Goal: Information Seeking & Learning: Check status

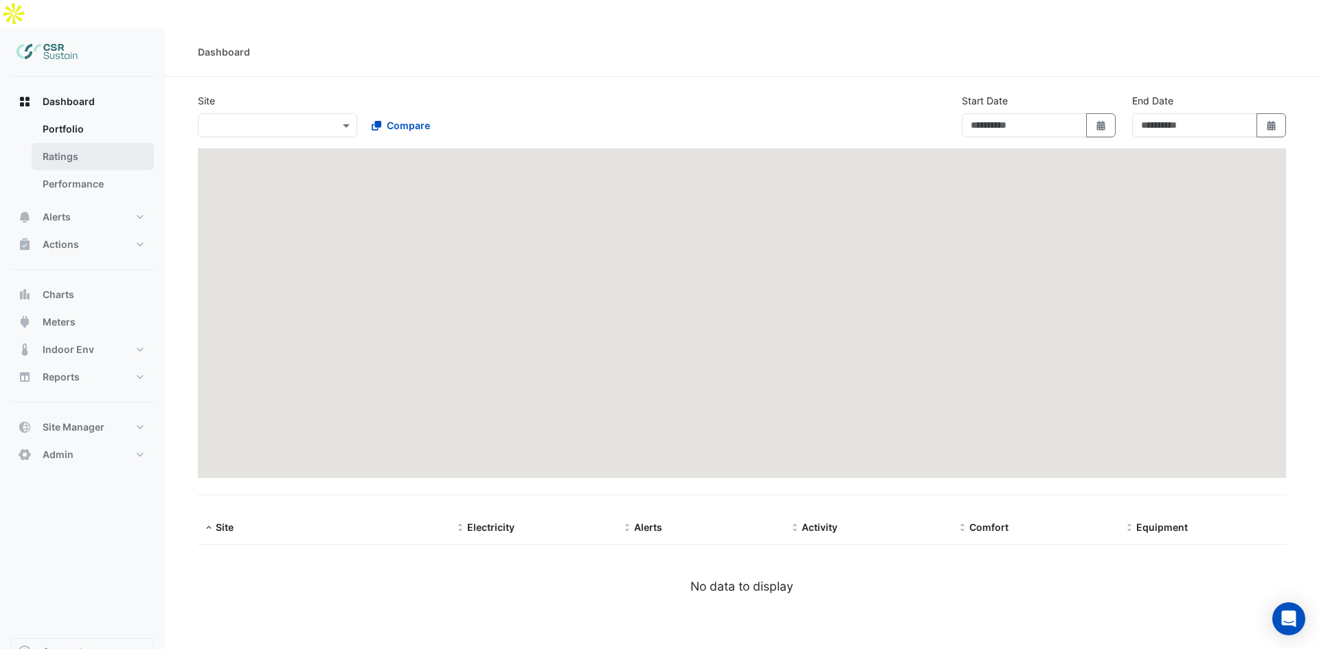
type input "**********"
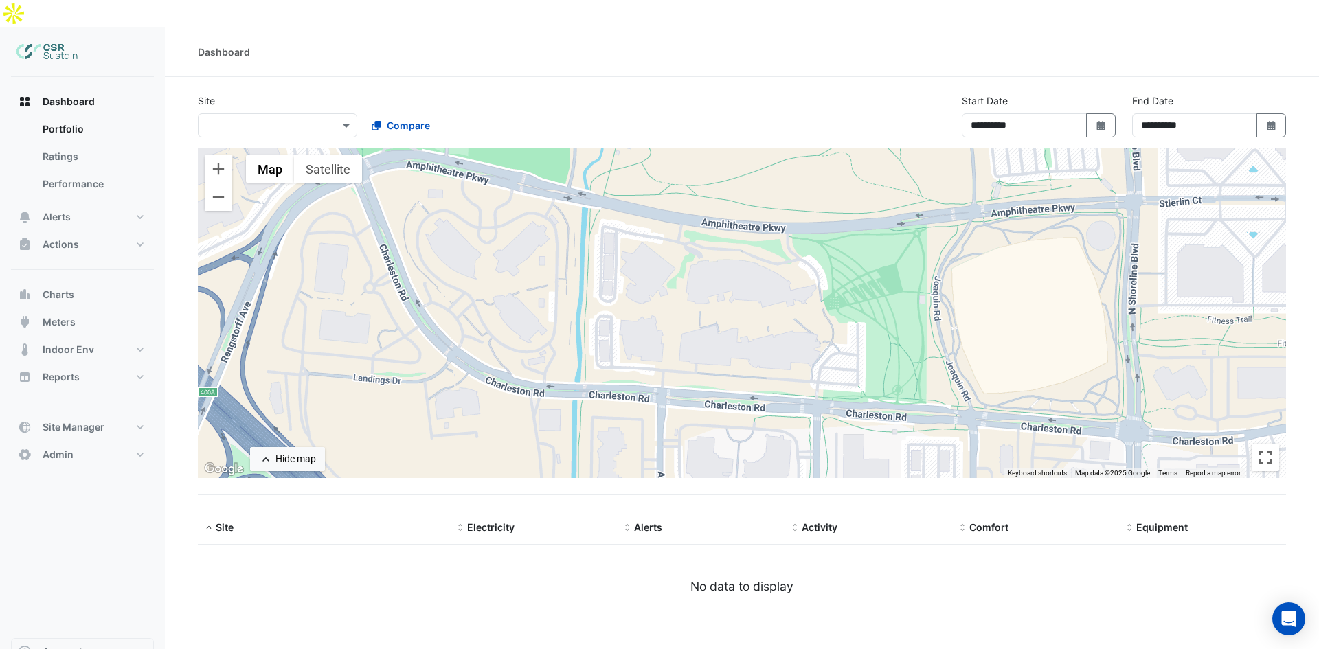
click at [300, 113] on div "Select a Site ×" at bounding box center [277, 125] width 159 height 24
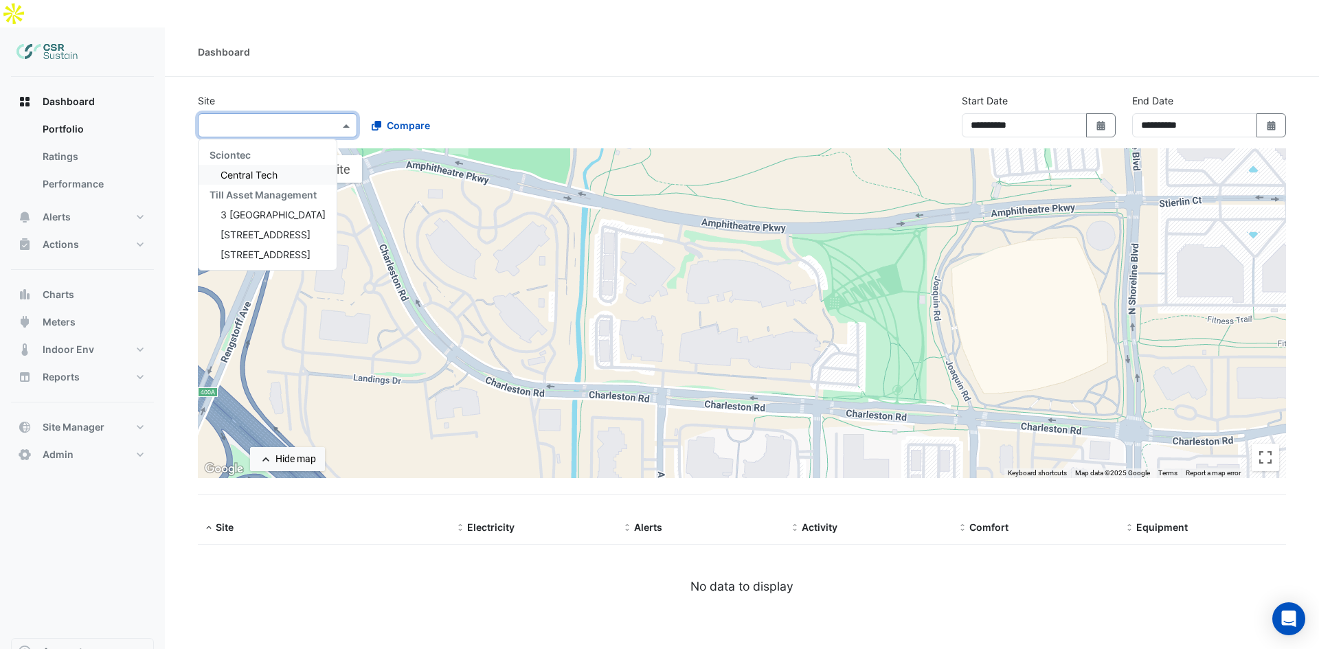
click at [298, 119] on input "text" at bounding box center [263, 126] width 117 height 14
click at [265, 209] on span "3 [GEOGRAPHIC_DATA]" at bounding box center [273, 215] width 105 height 12
select select "**"
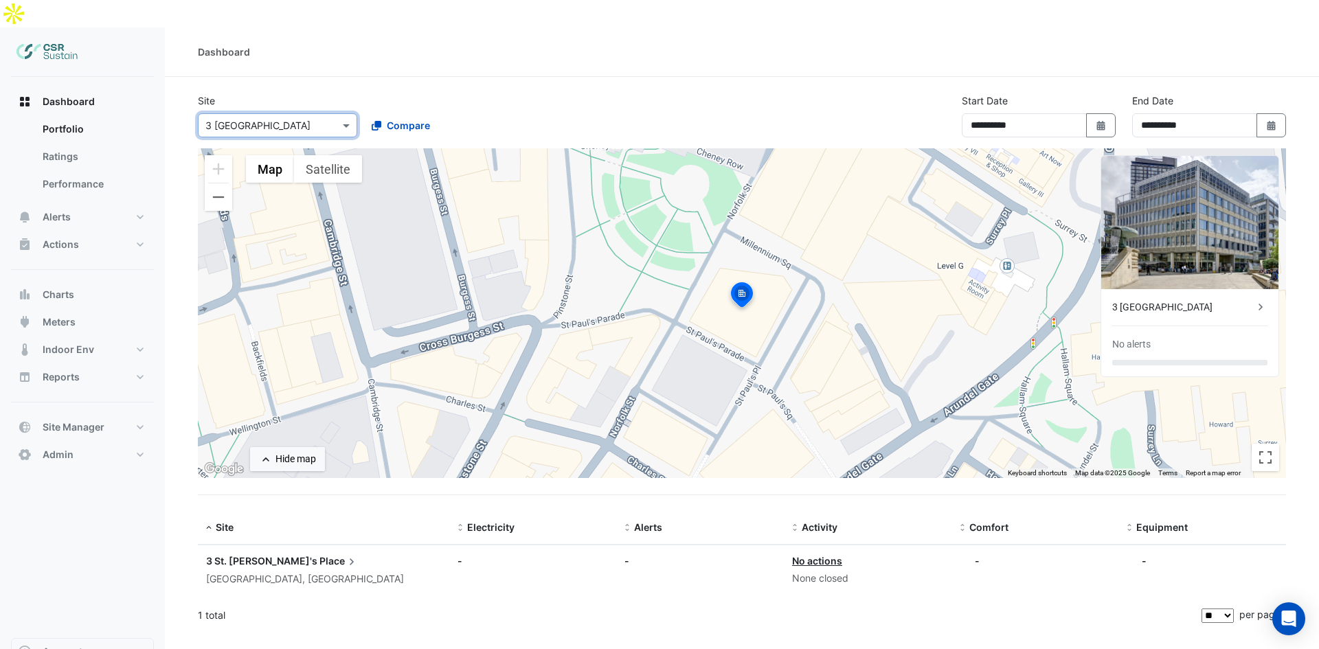
click at [335, 117] on div at bounding box center [278, 125] width 158 height 16
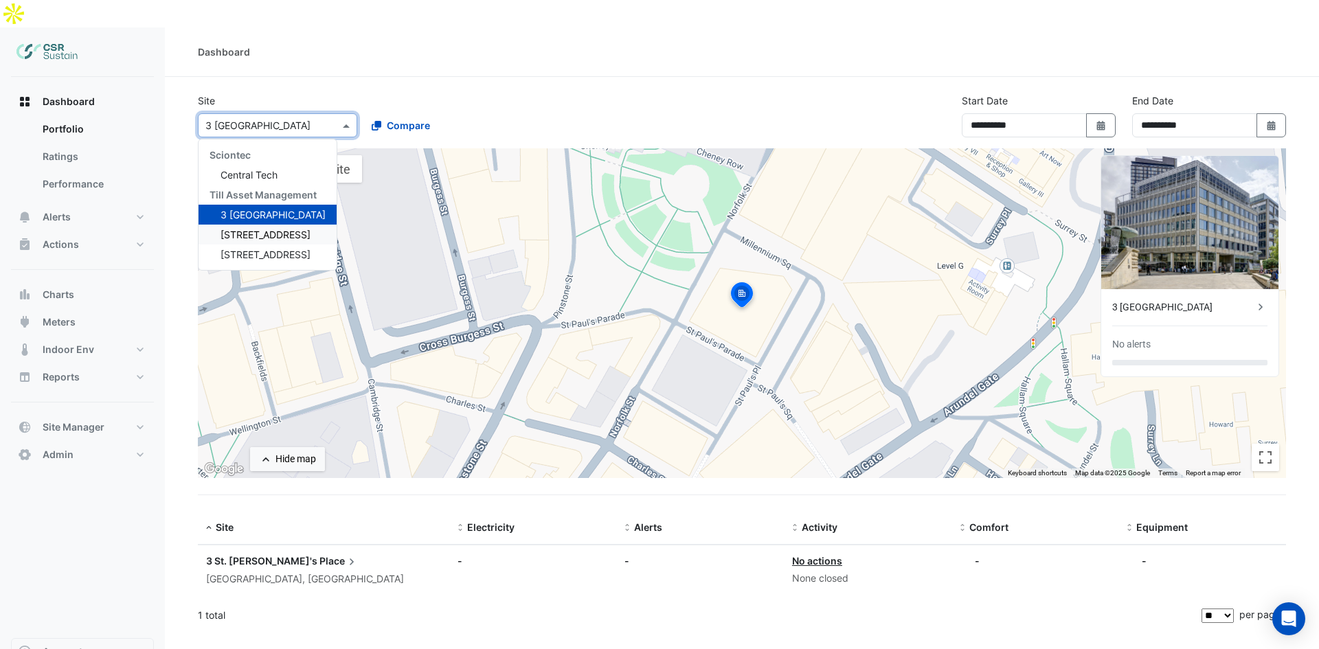
click at [268, 229] on span "5 Exchange Quay" at bounding box center [266, 235] width 90 height 12
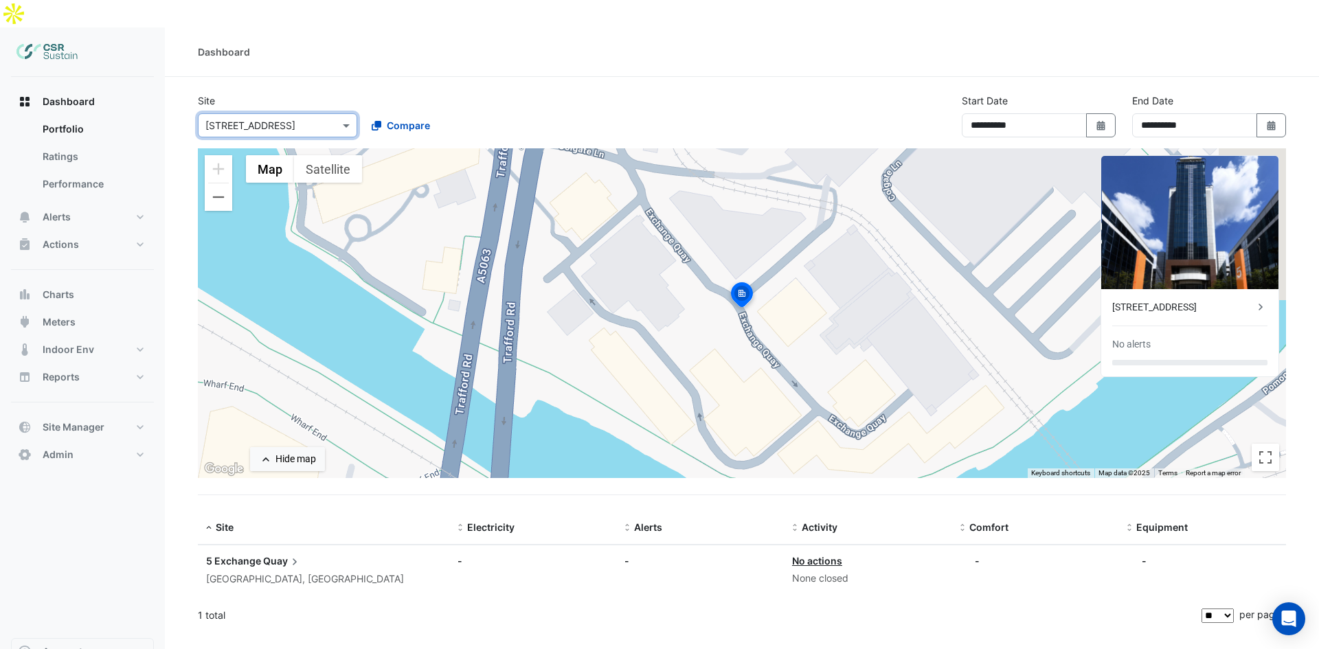
click at [1187, 300] on div "5 Exchange Quay" at bounding box center [1183, 307] width 142 height 14
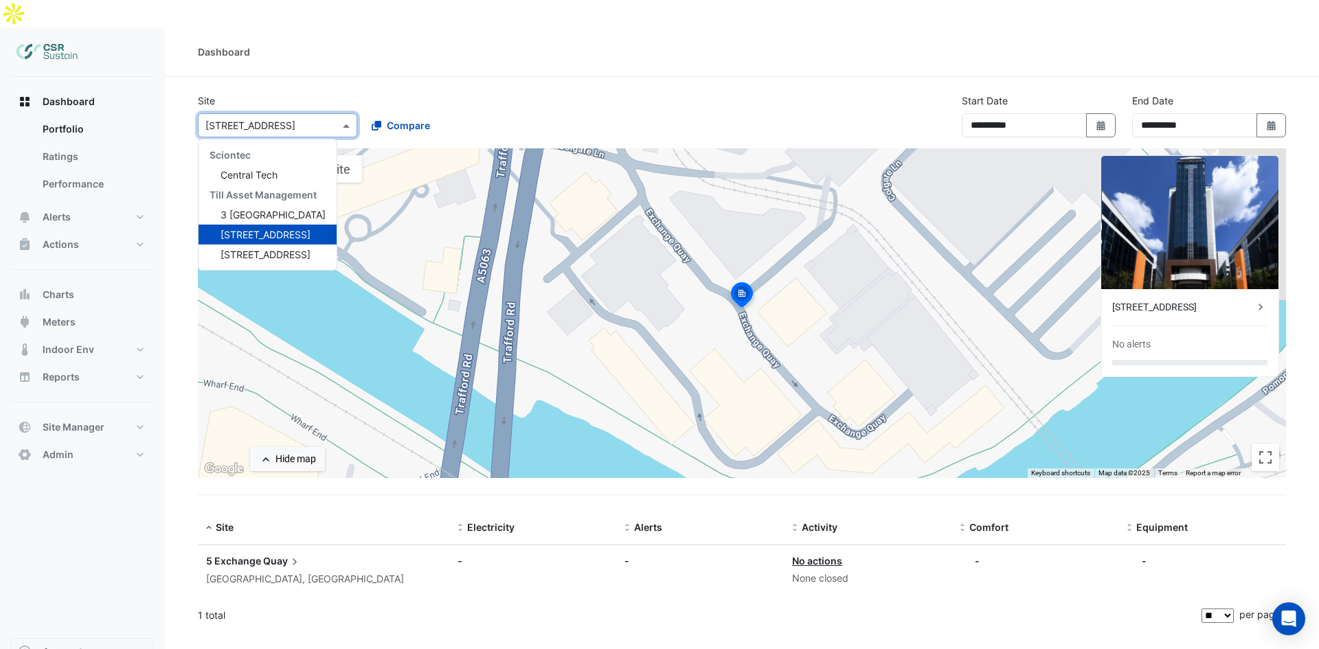
click at [308, 119] on input "text" at bounding box center [263, 126] width 117 height 14
click at [238, 249] on span "8 Exchange Quay" at bounding box center [266, 255] width 90 height 12
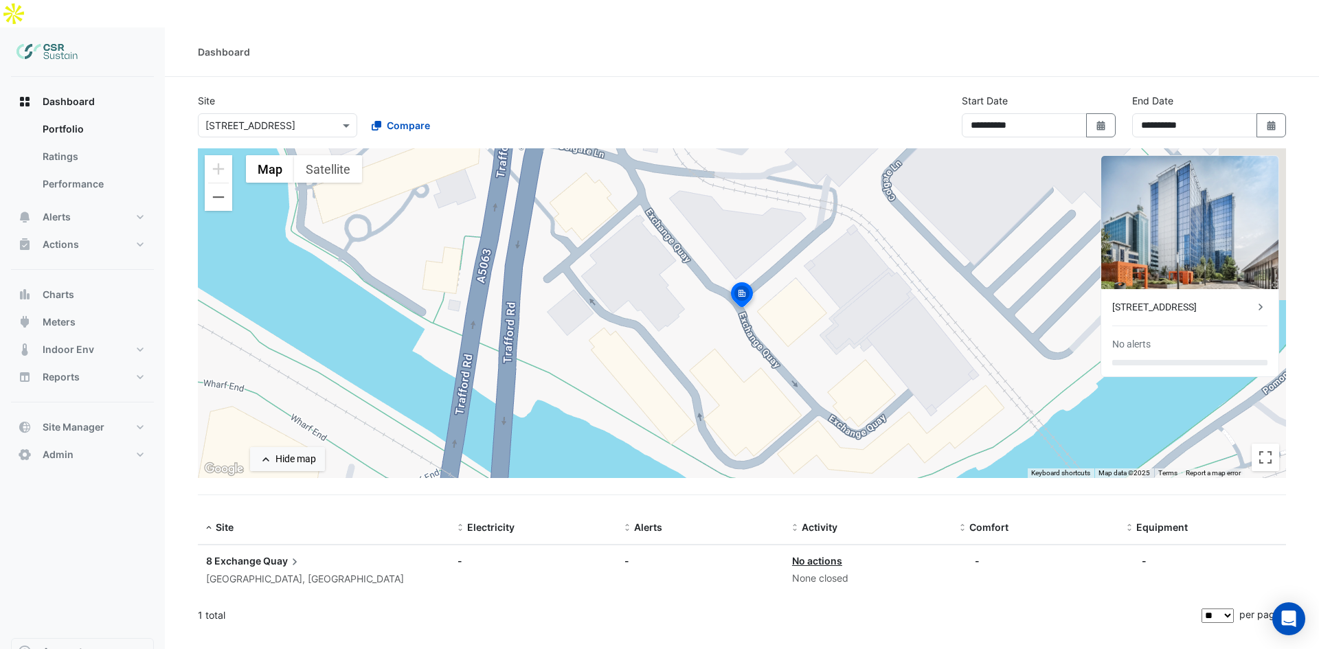
click at [1178, 293] on div "8 Exchange Quay No alerts" at bounding box center [1189, 332] width 177 height 87
click at [1180, 300] on div "8 Exchange Quay" at bounding box center [1183, 307] width 142 height 14
click at [82, 95] on span "Dashboard" at bounding box center [69, 102] width 52 height 14
click at [101, 203] on button "Alerts" at bounding box center [82, 216] width 143 height 27
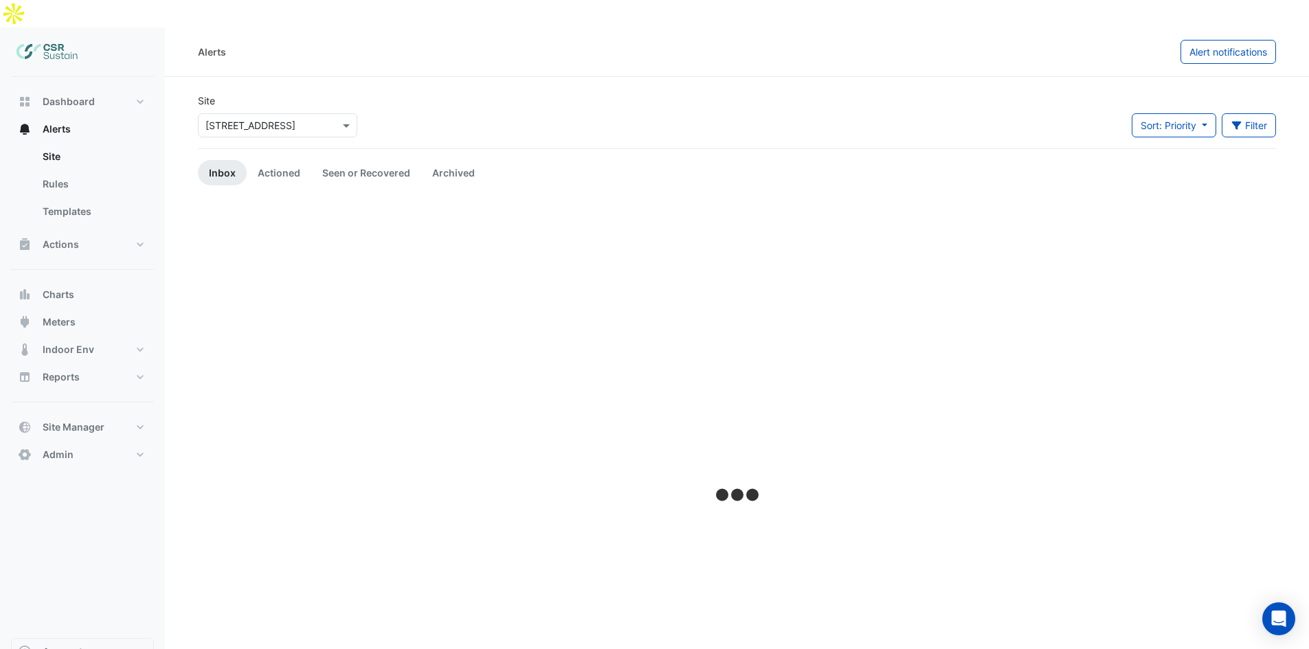
click at [281, 113] on div "Select a Site × 8 Exchange Quay" at bounding box center [277, 125] width 159 height 24
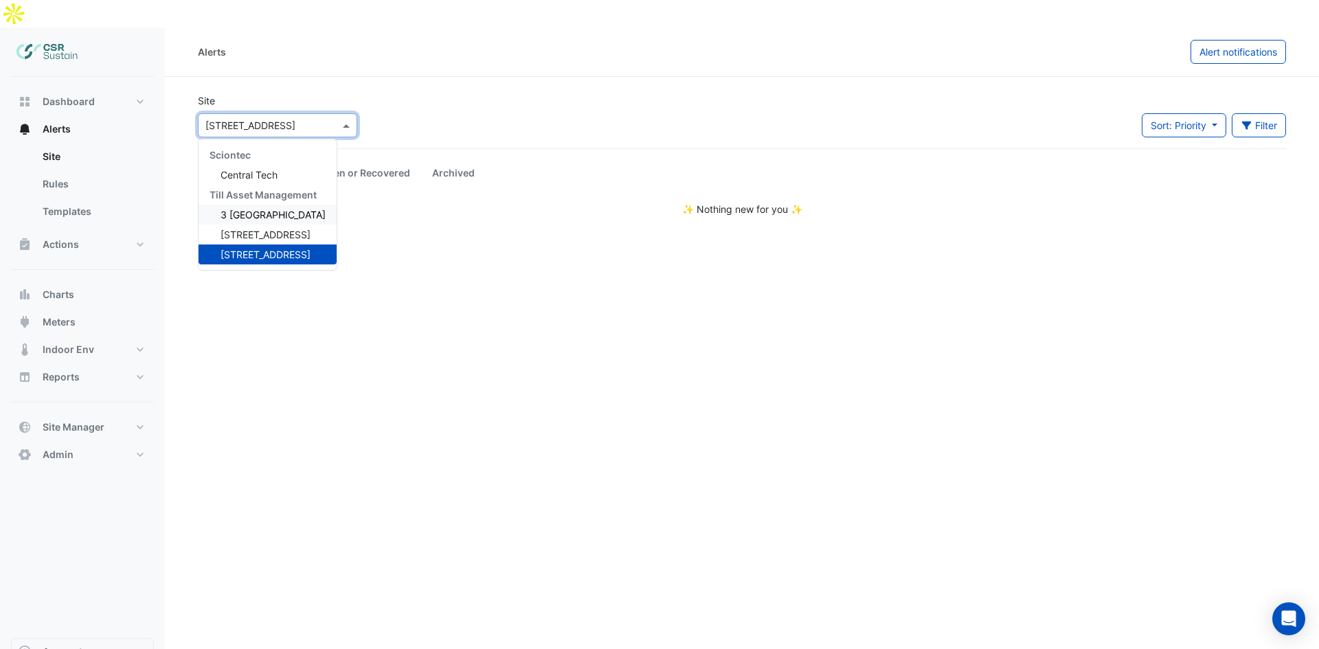
click at [265, 209] on span "3 [GEOGRAPHIC_DATA]" at bounding box center [273, 215] width 105 height 12
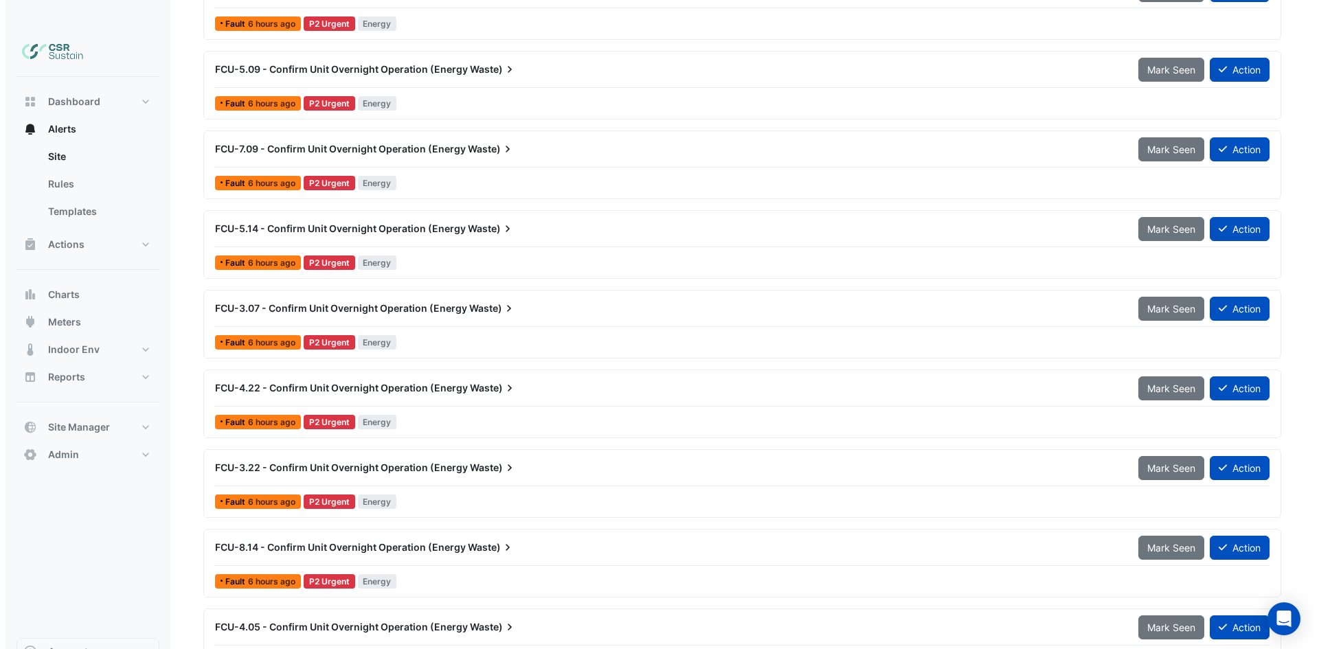
scroll to position [618, 0]
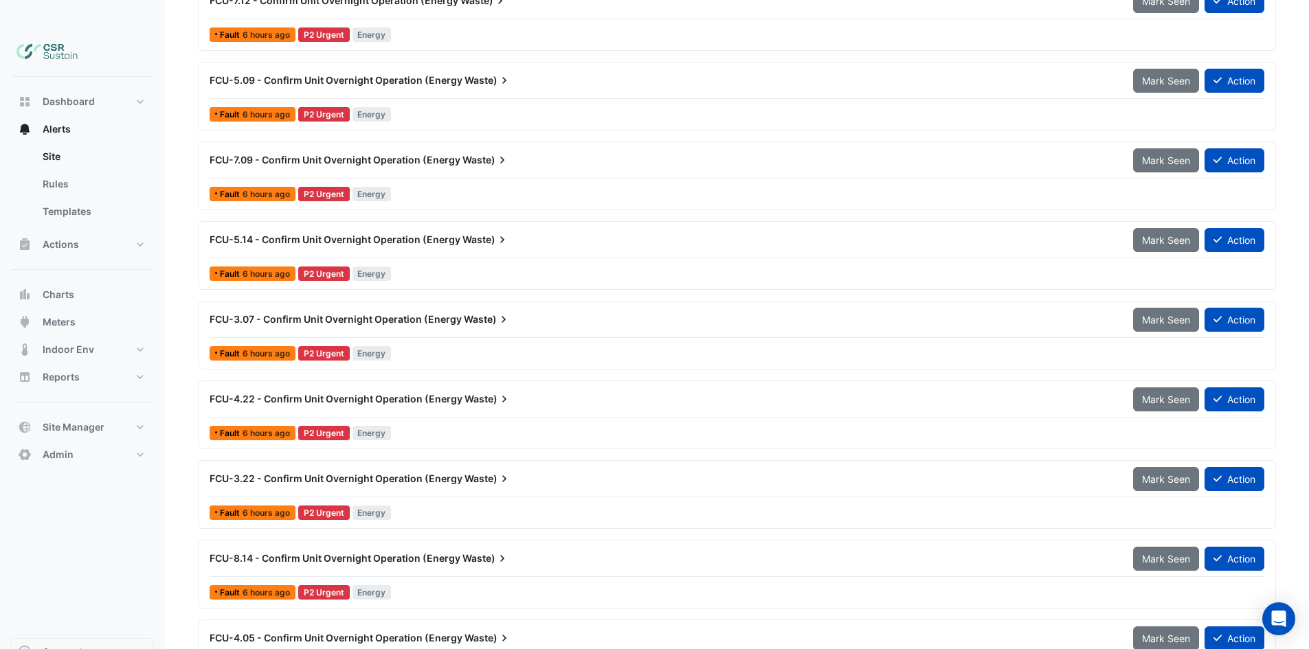
click at [348, 473] on span "FCU-3.22 - Confirm Unit Overnight Operation (Energy" at bounding box center [336, 479] width 253 height 12
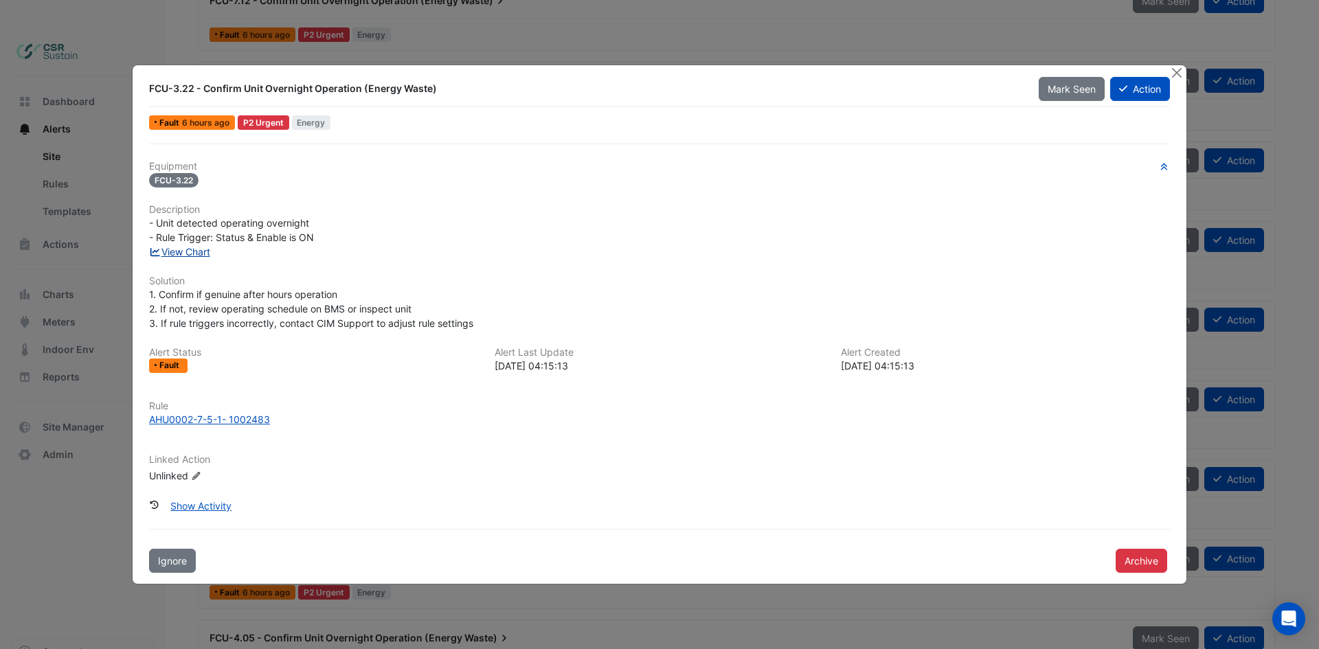
click at [194, 249] on link "View Chart" at bounding box center [179, 252] width 61 height 12
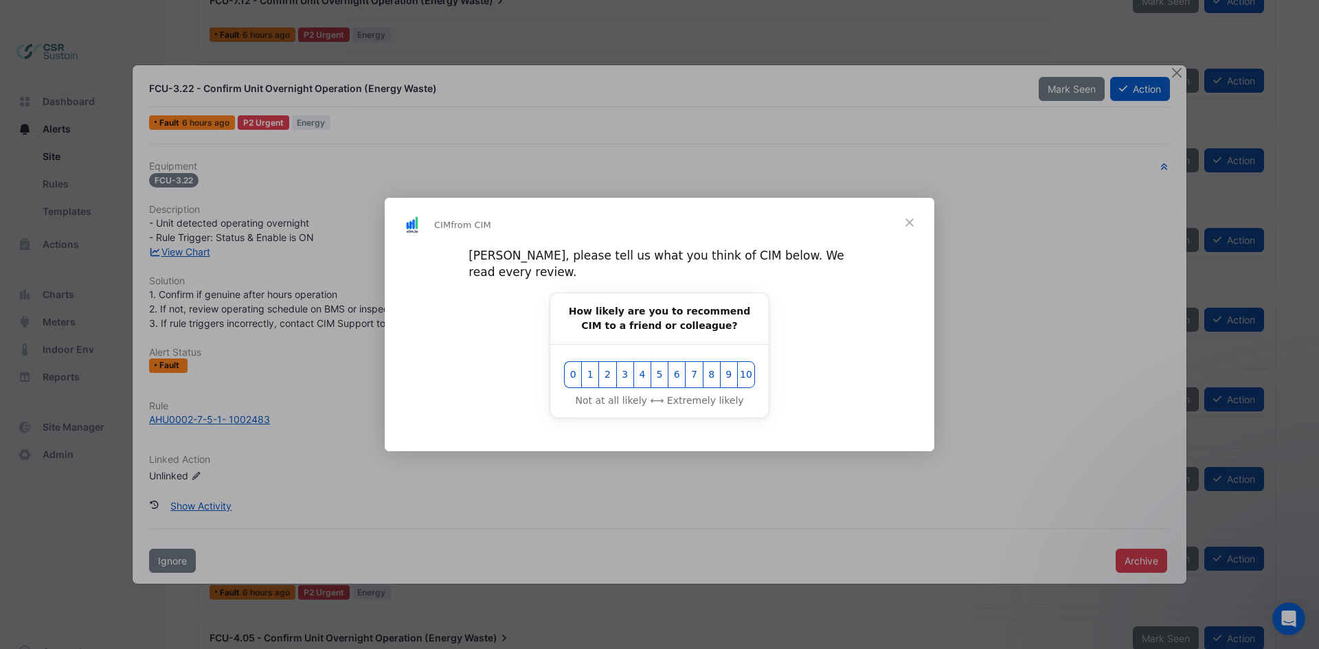
click at [908, 231] on span "Close" at bounding box center [909, 222] width 49 height 49
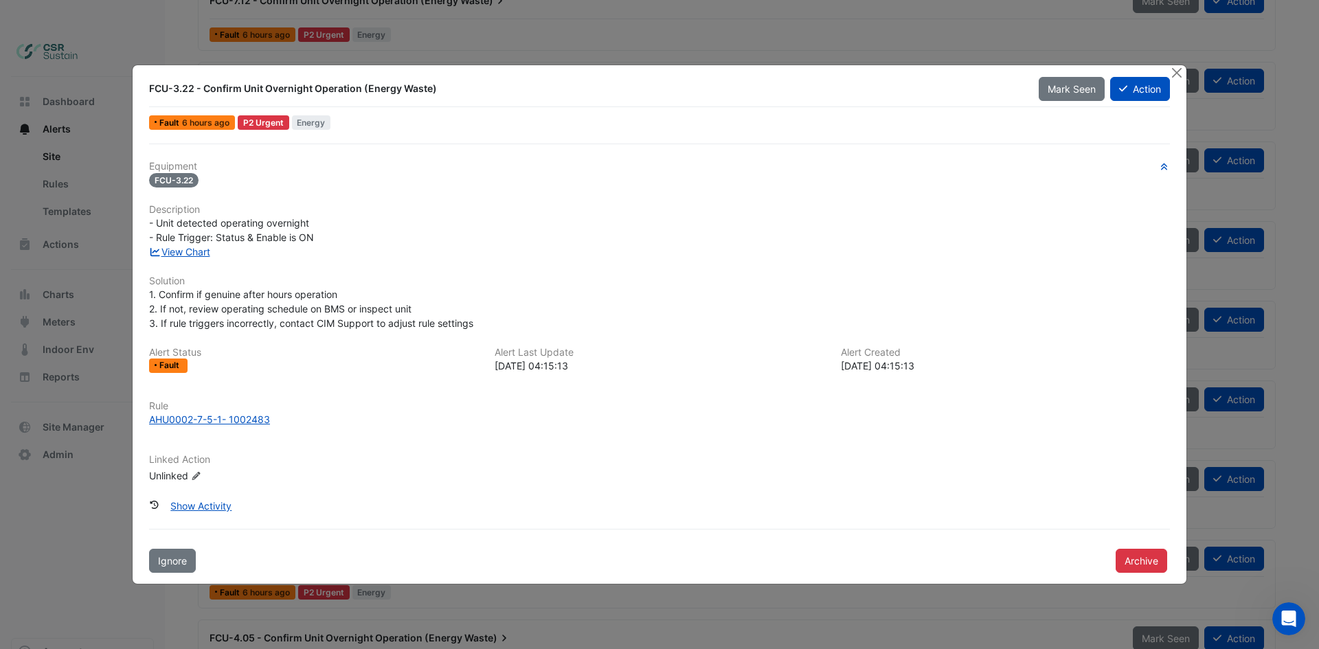
click at [1164, 73] on div "FCU-3.22 - Confirm Unit Overnight Operation (Energy Waste) Mark Seen Action Fau…" at bounding box center [660, 324] width 1054 height 519
click at [1182, 75] on button "Close" at bounding box center [1176, 72] width 14 height 14
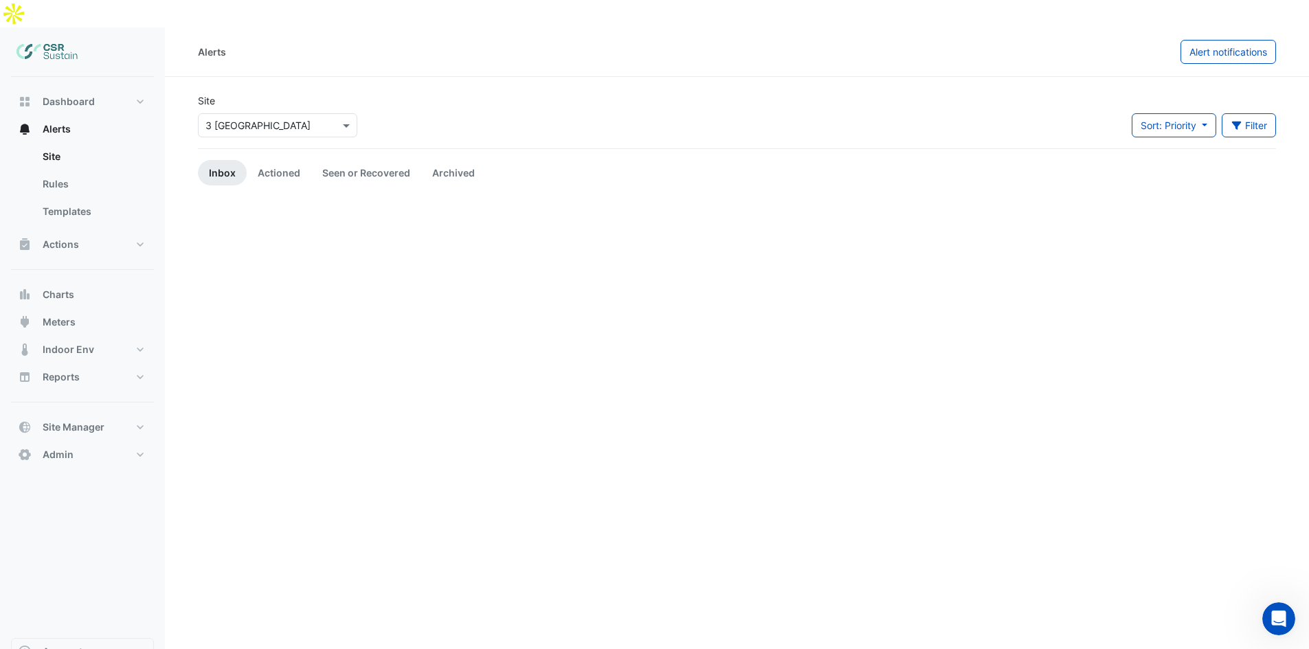
drag, startPoint x: 598, startPoint y: 359, endPoint x: 587, endPoint y: 133, distance: 227.0
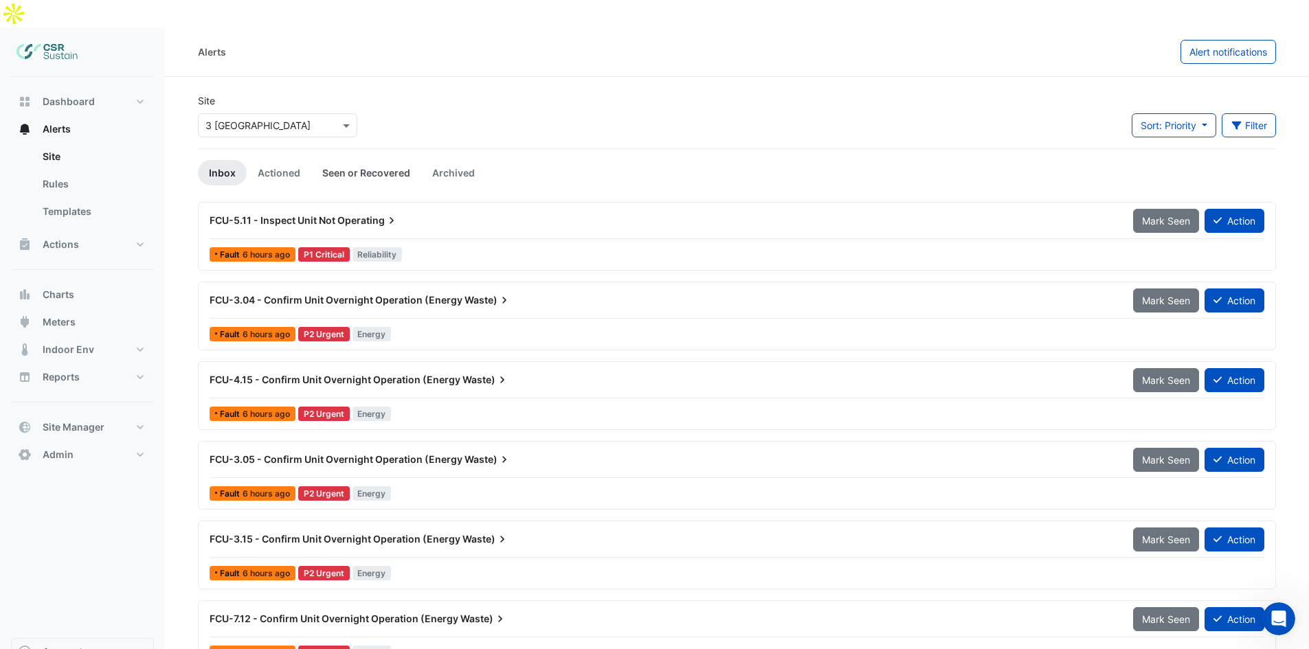
click at [363, 160] on link "Seen or Recovered" at bounding box center [366, 172] width 110 height 25
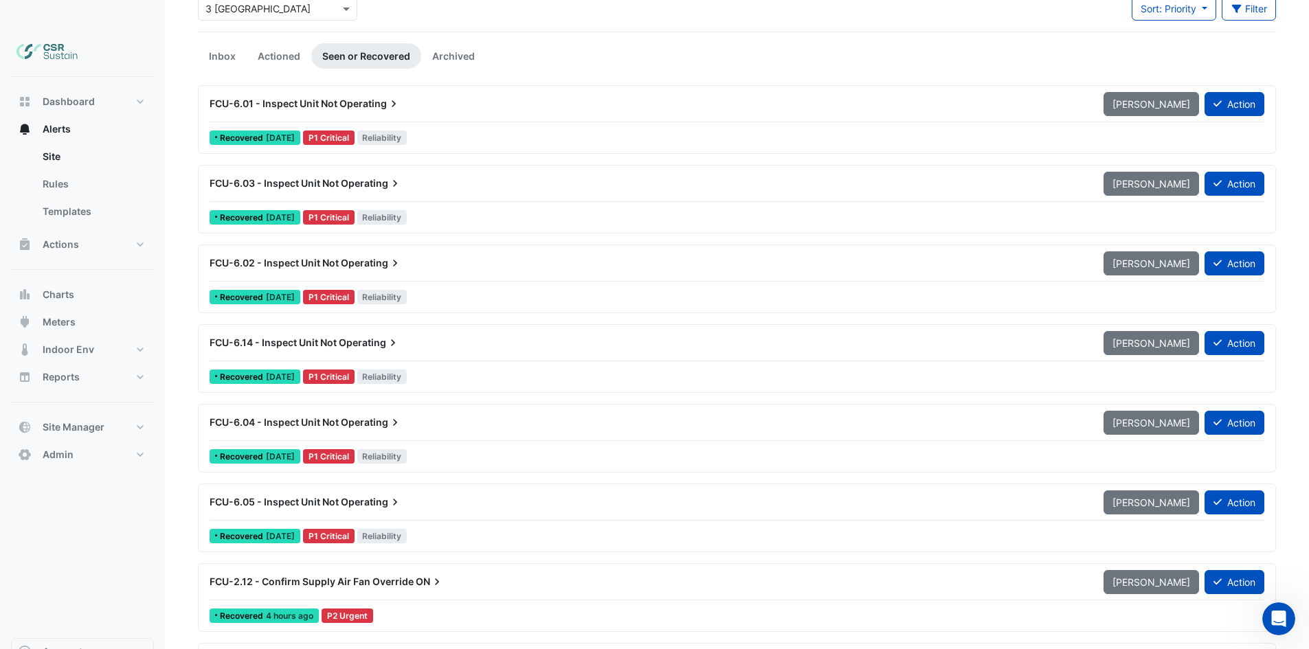
scroll to position [163, 0]
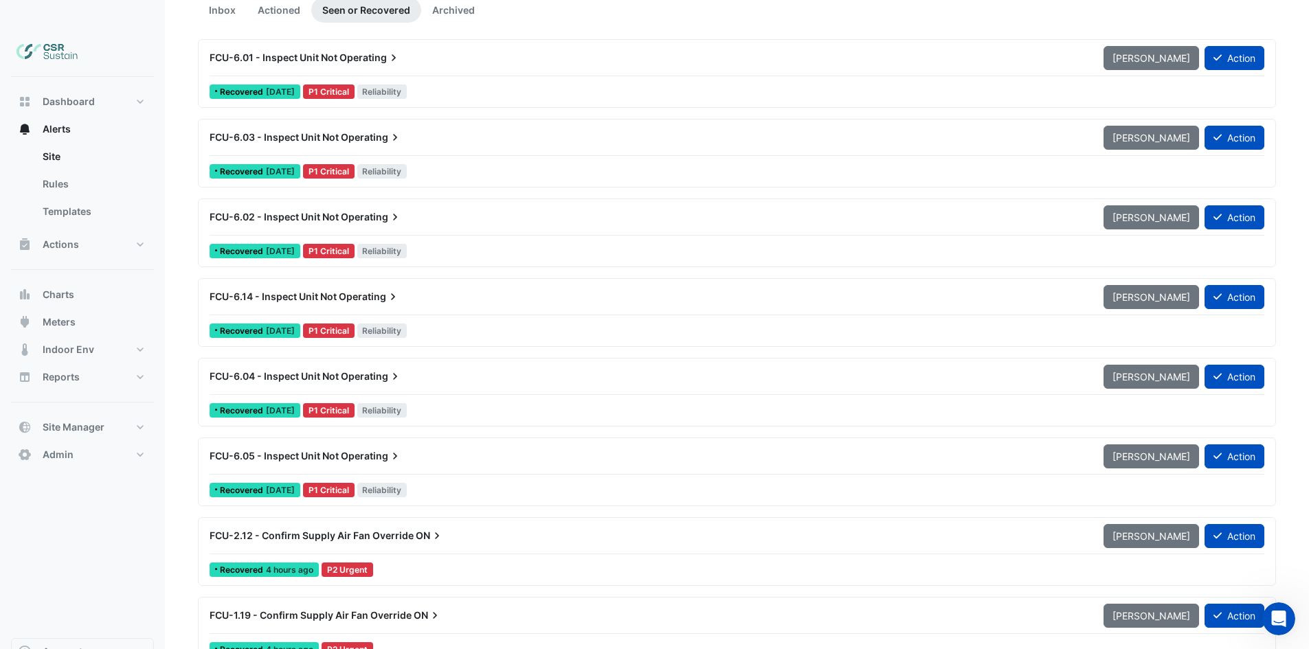
drag, startPoint x: 405, startPoint y: 218, endPoint x: 427, endPoint y: 397, distance: 180.0
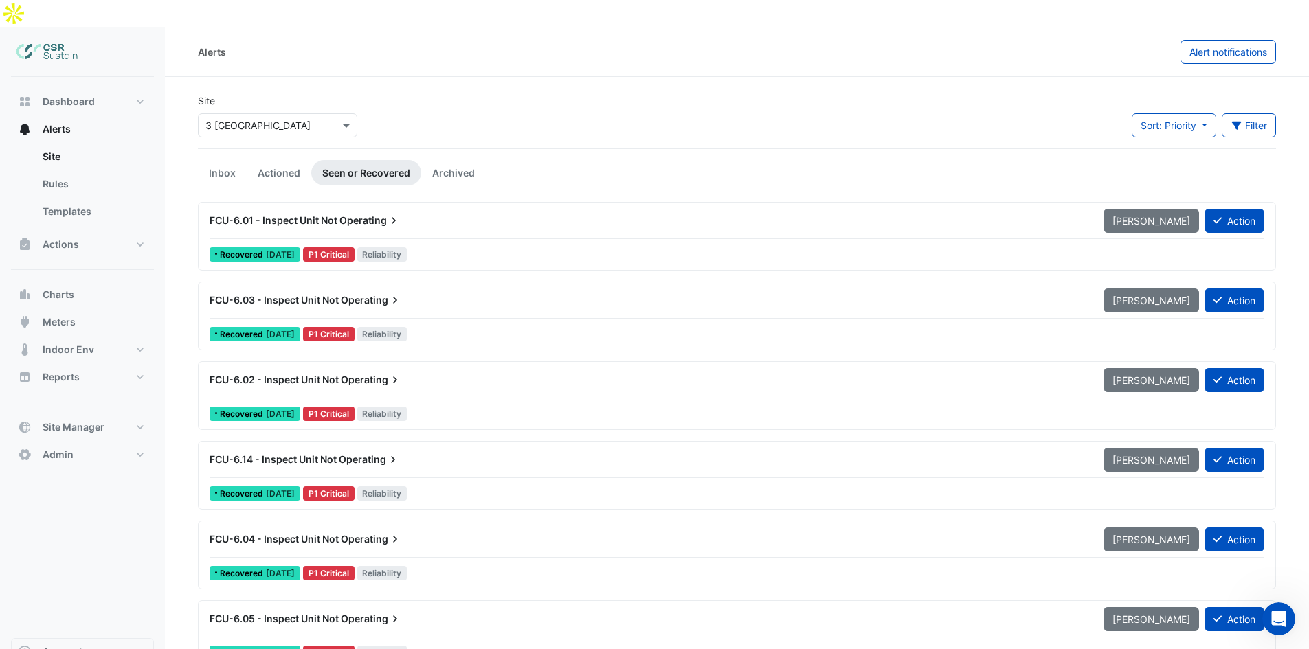
drag, startPoint x: 483, startPoint y: 442, endPoint x: 379, endPoint y: 198, distance: 265.7
click at [439, 160] on link "Archived" at bounding box center [453, 172] width 65 height 25
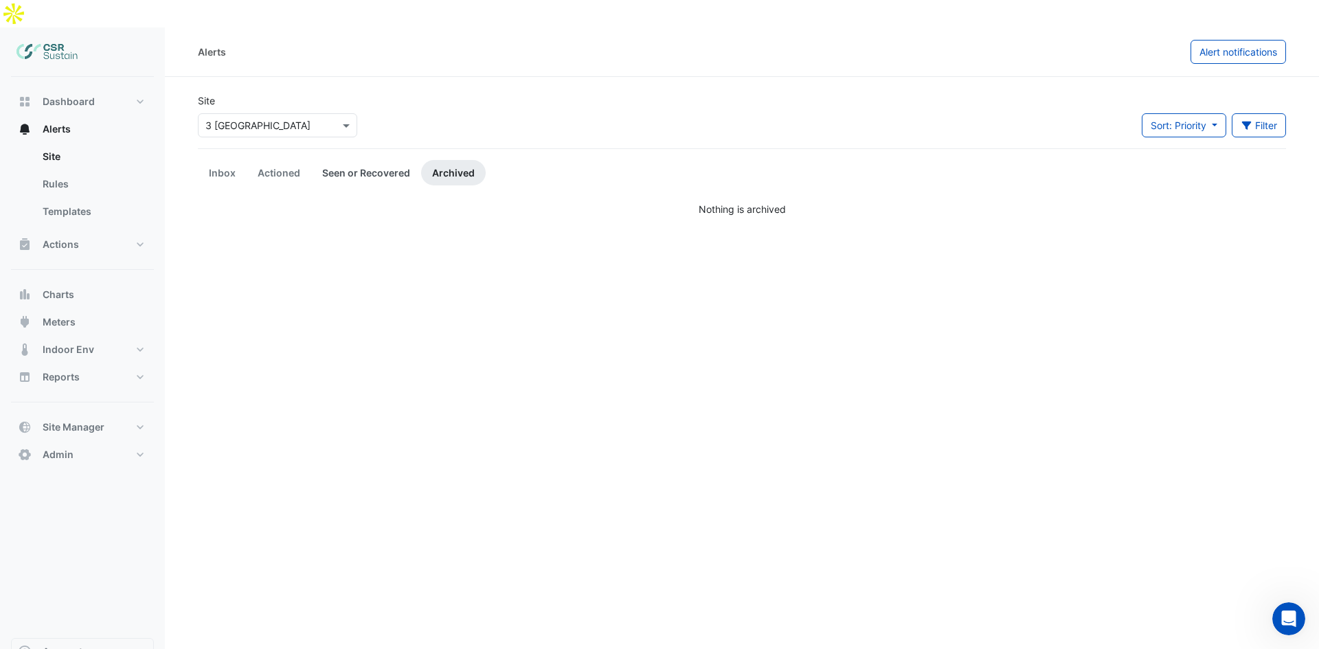
click at [359, 160] on link "Seen or Recovered" at bounding box center [366, 172] width 110 height 25
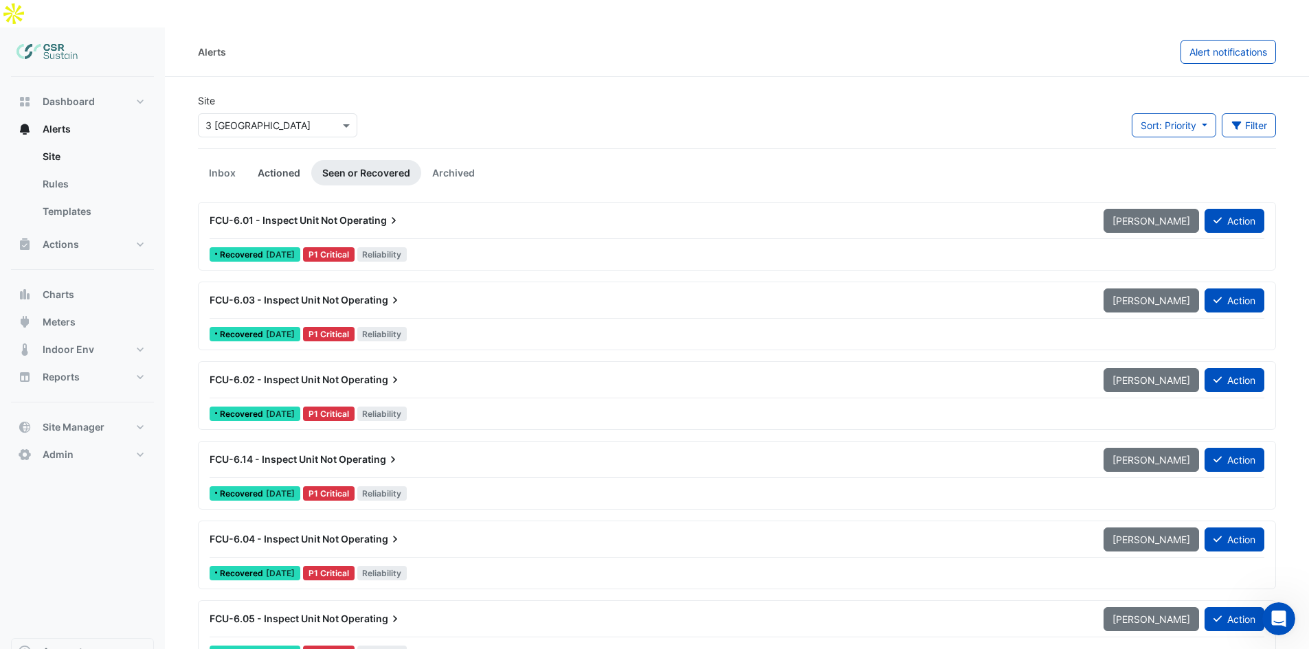
click at [256, 160] on link "Actioned" at bounding box center [279, 172] width 65 height 25
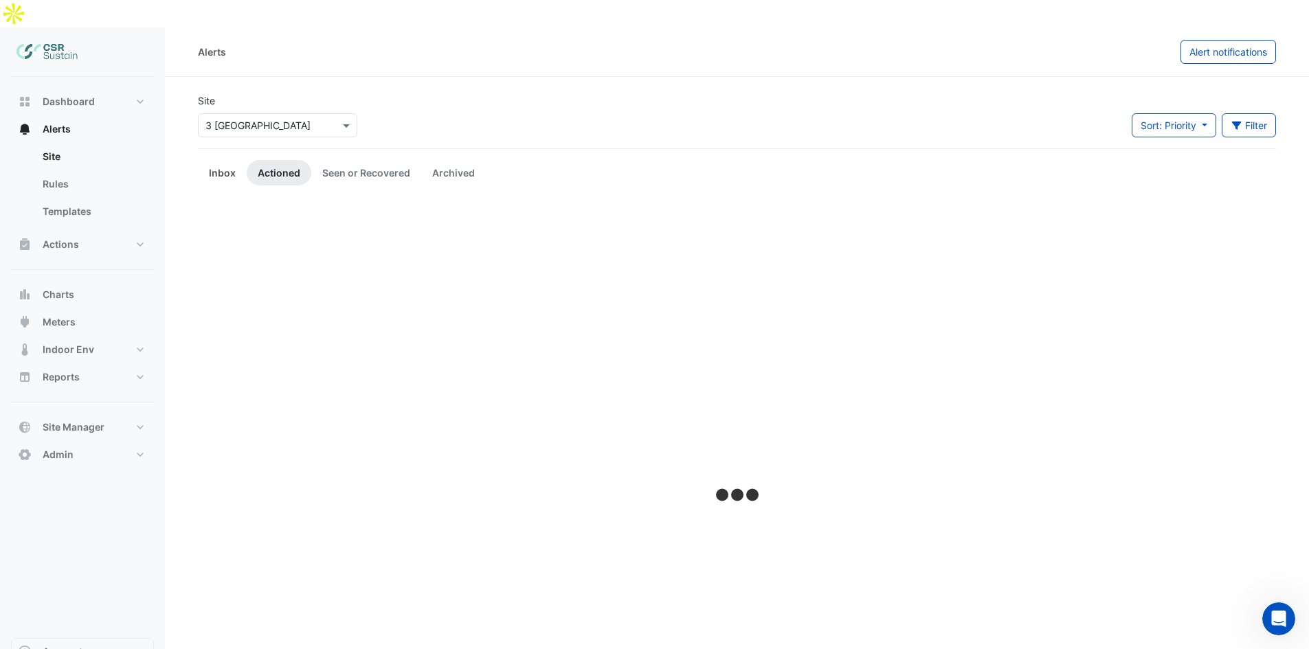
click at [229, 160] on link "Inbox" at bounding box center [222, 172] width 49 height 25
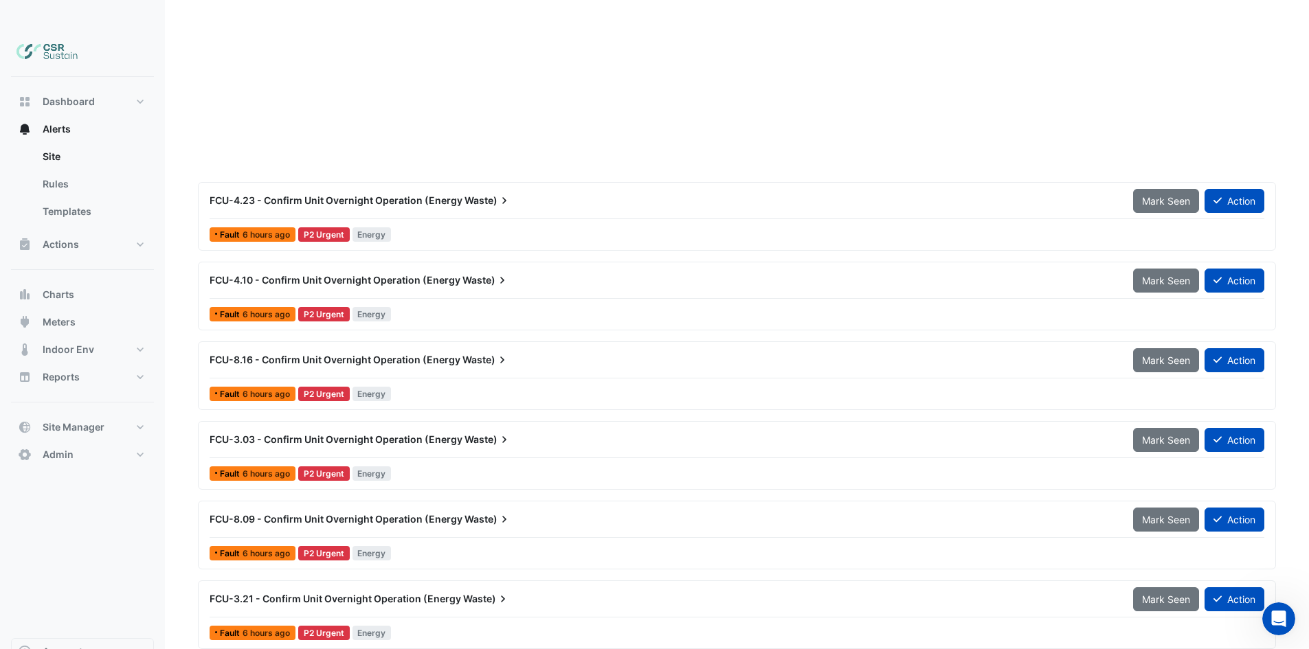
scroll to position [4115, 0]
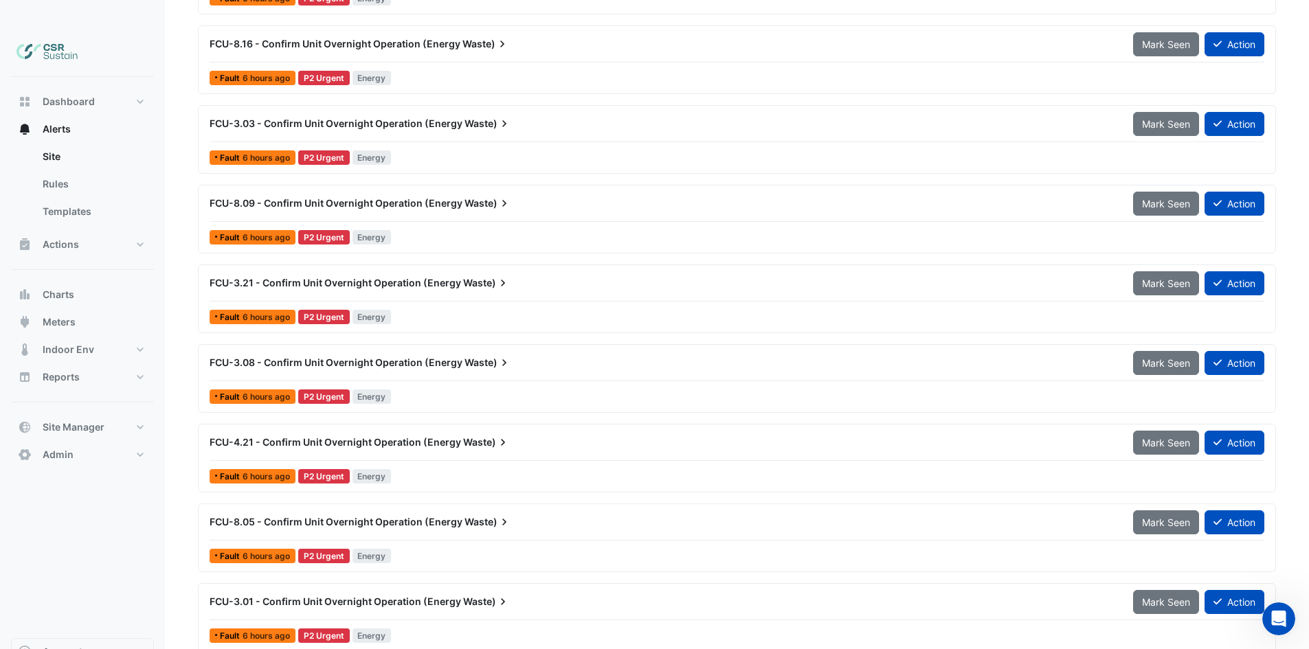
drag, startPoint x: 385, startPoint y: 229, endPoint x: 358, endPoint y: 576, distance: 347.3
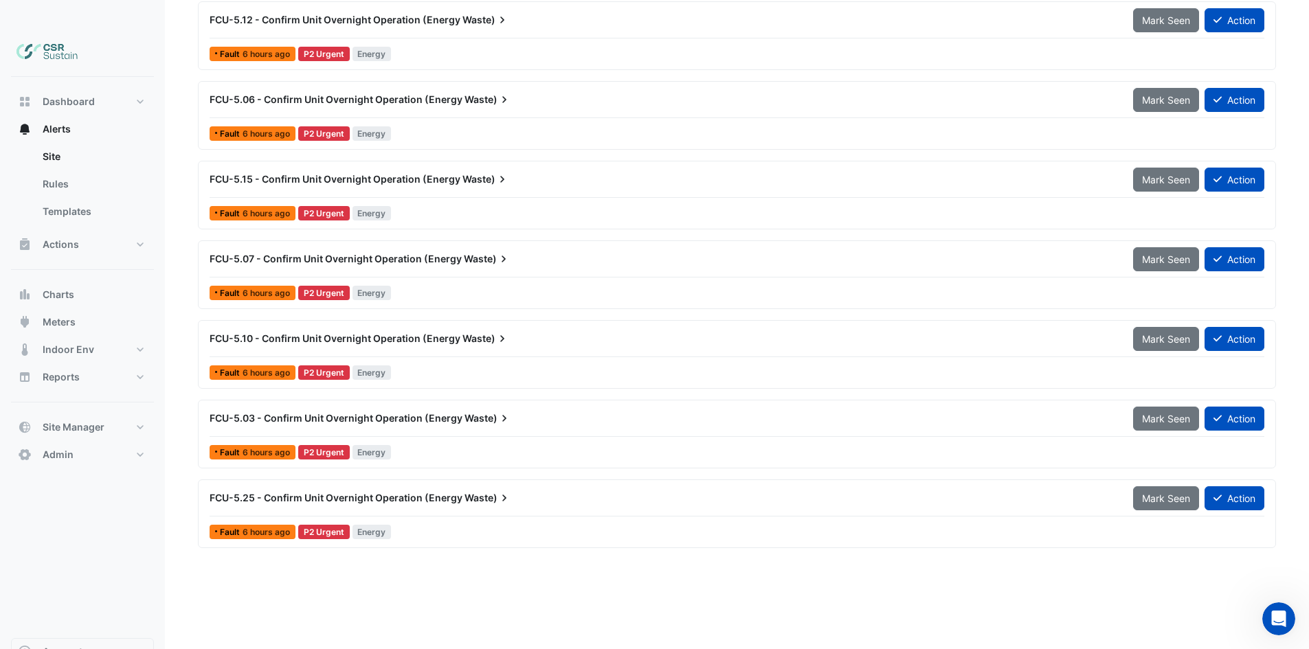
drag, startPoint x: 392, startPoint y: 489, endPoint x: 371, endPoint y: 336, distance: 154.7
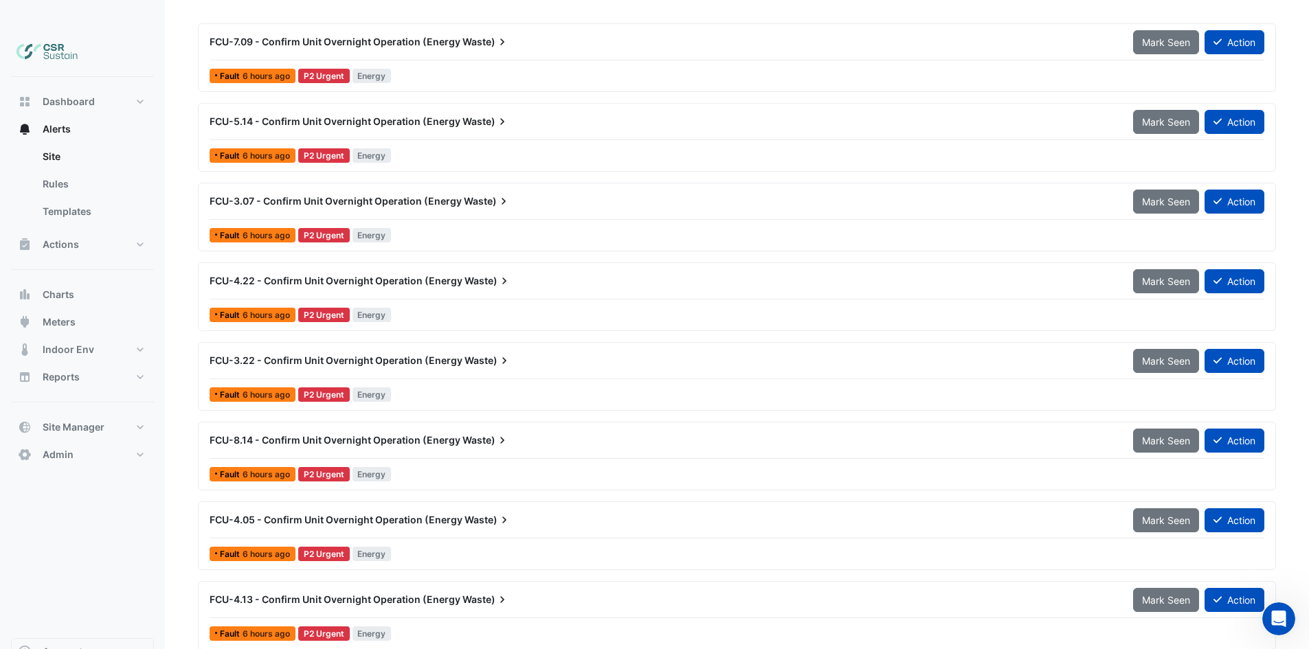
drag, startPoint x: 374, startPoint y: 361, endPoint x: 350, endPoint y: 234, distance: 129.5
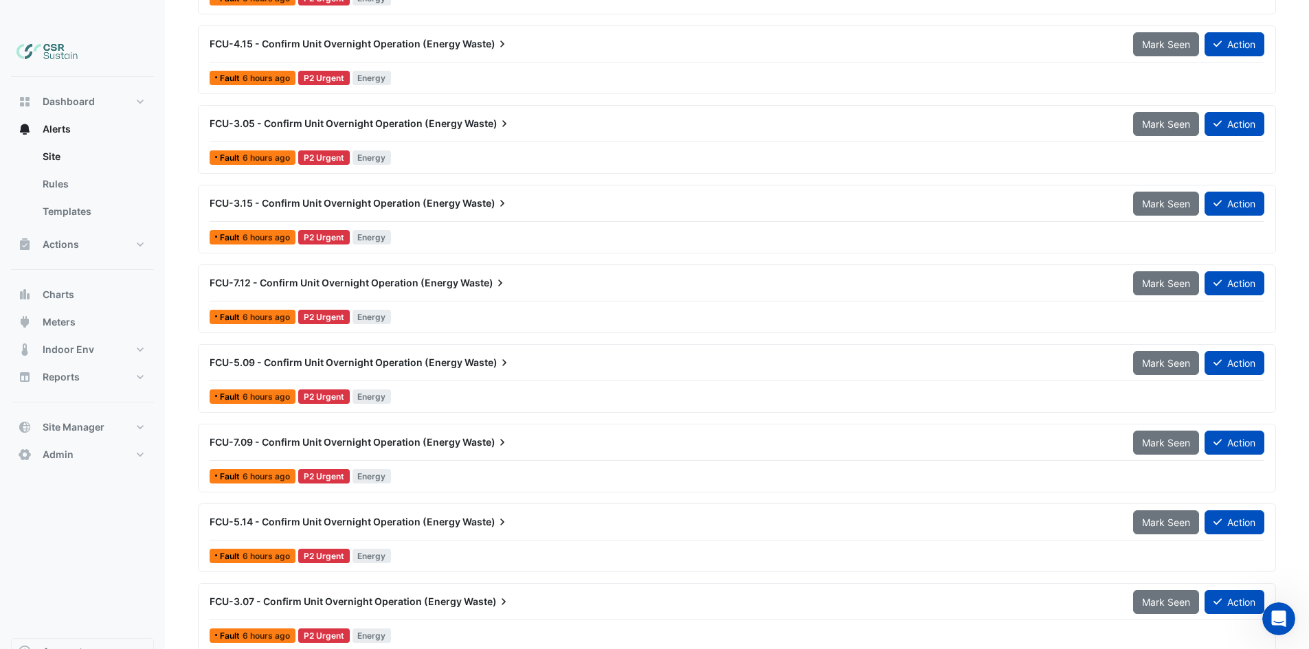
scroll to position [0, 0]
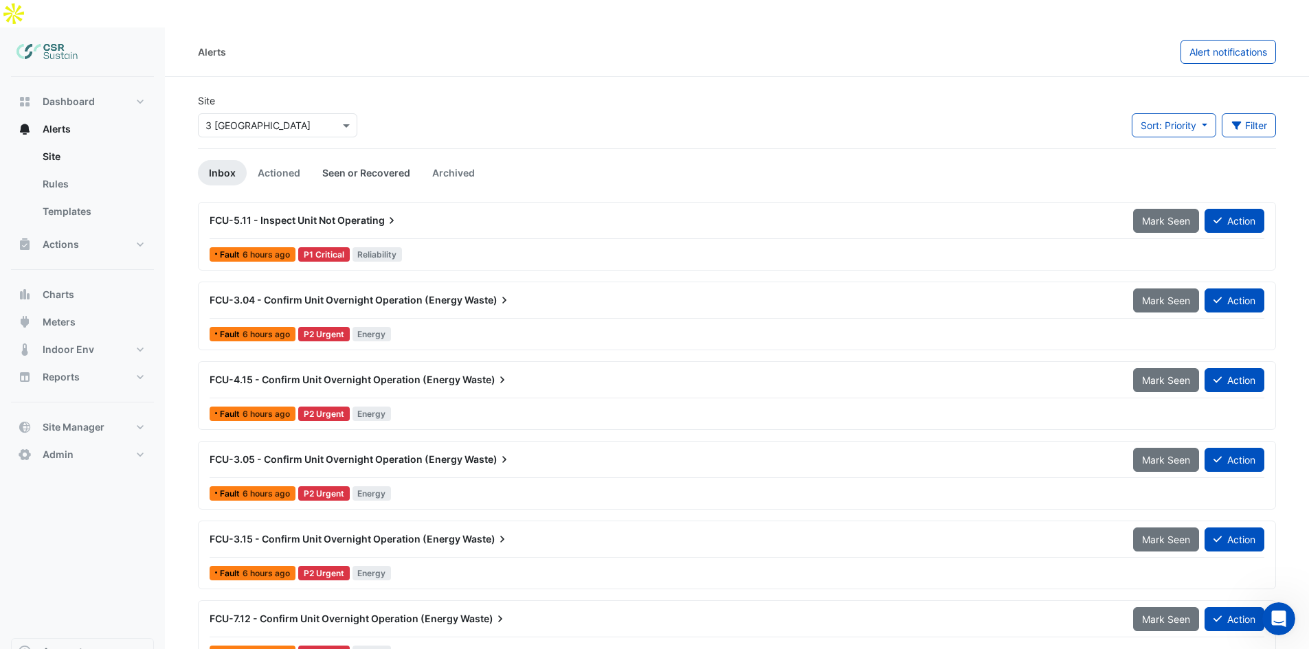
drag, startPoint x: 370, startPoint y: 206, endPoint x: 363, endPoint y: 135, distance: 71.8
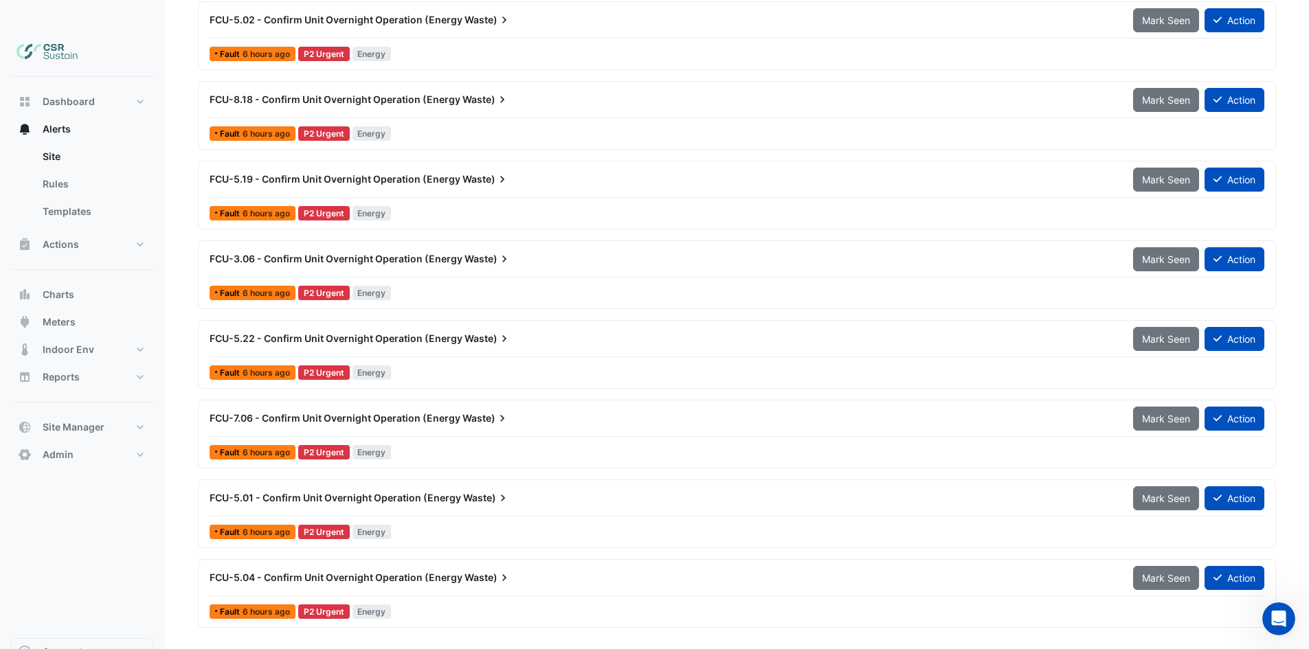
drag, startPoint x: 736, startPoint y: 239, endPoint x: 739, endPoint y: 348, distance: 109.3
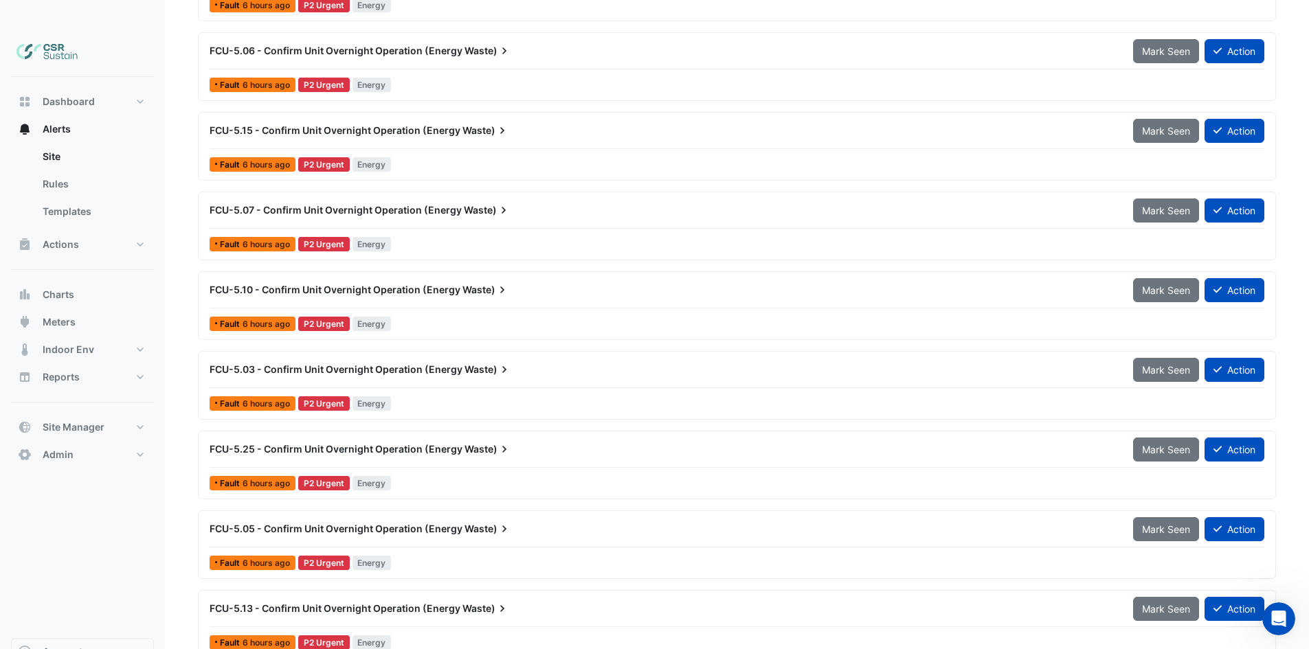
drag, startPoint x: 519, startPoint y: 333, endPoint x: 524, endPoint y: 418, distance: 85.3
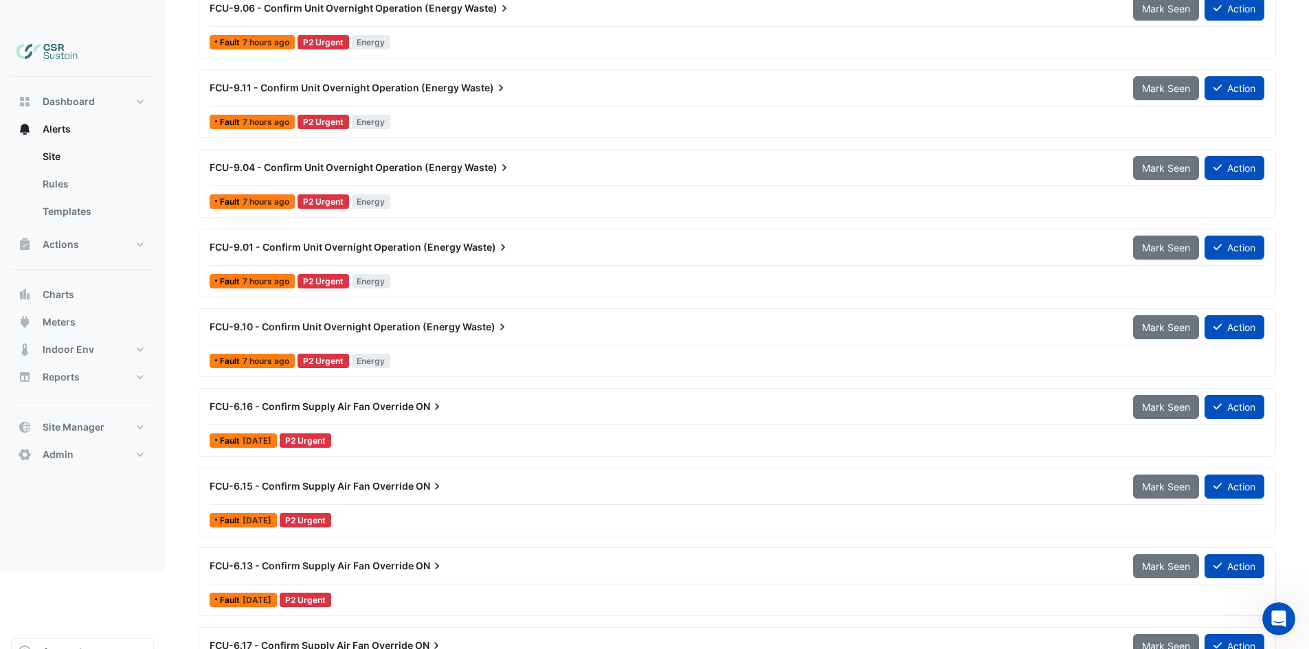
scroll to position [9751, 0]
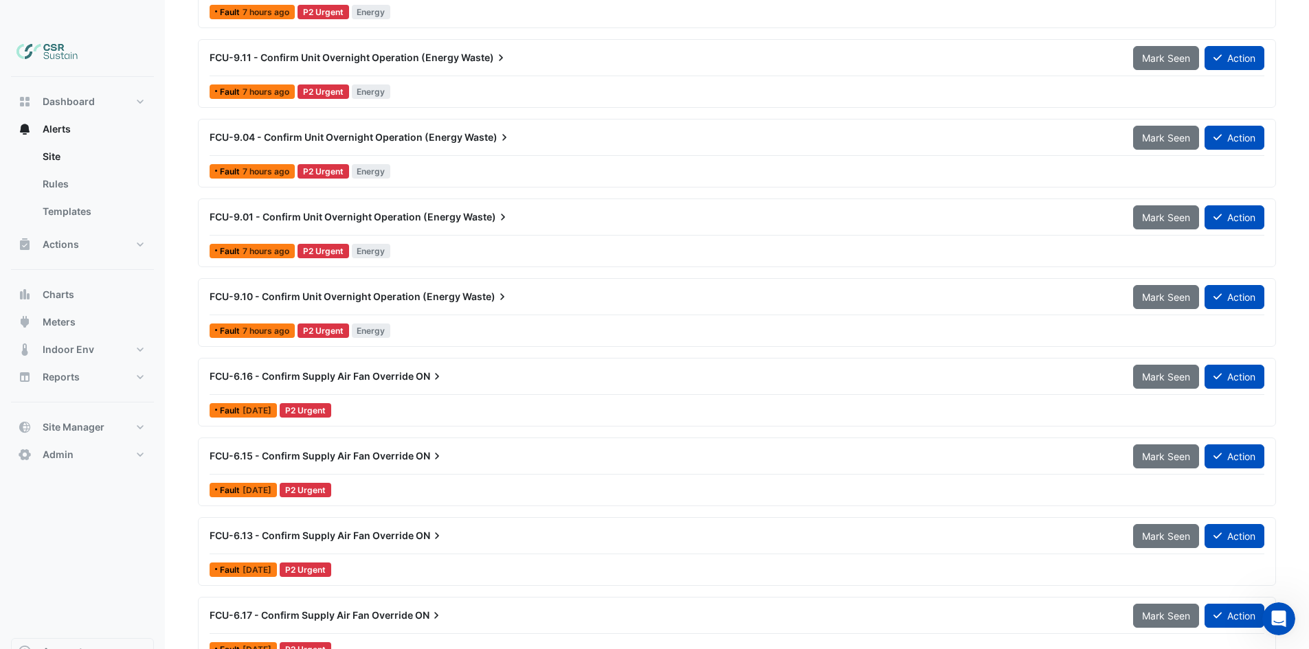
drag, startPoint x: 543, startPoint y: 475, endPoint x: 595, endPoint y: 560, distance: 99.3
click at [394, 291] on span "FCU-9.10 - Confirm Unit Overnight Operation (Energy" at bounding box center [335, 297] width 251 height 12
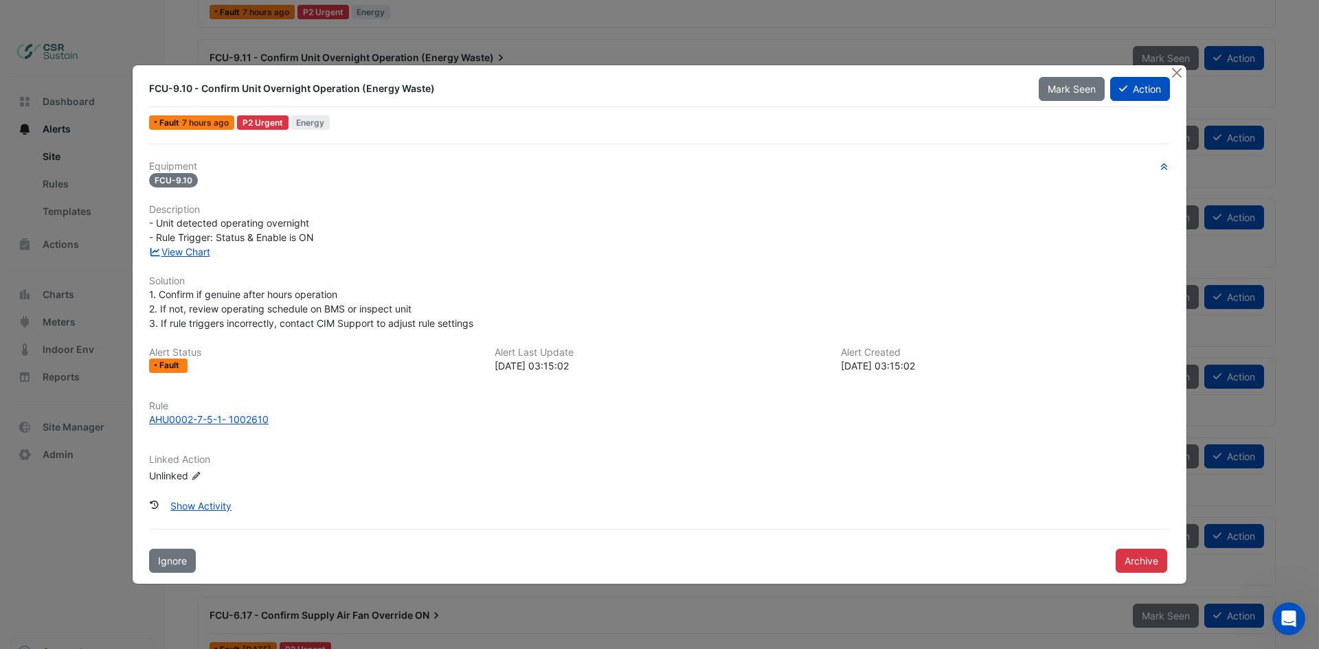
click at [266, 120] on div "P2 Urgent" at bounding box center [263, 122] width 52 height 14
click at [301, 121] on span "Energy" at bounding box center [310, 122] width 39 height 14
click at [307, 122] on span "Energy" at bounding box center [310, 122] width 39 height 14
drag, startPoint x: 213, startPoint y: 293, endPoint x: 308, endPoint y: 299, distance: 95.7
click at [308, 299] on span "1. Confirm if genuine after hours operation 2. If not, review operating schedul…" at bounding box center [311, 309] width 324 height 41
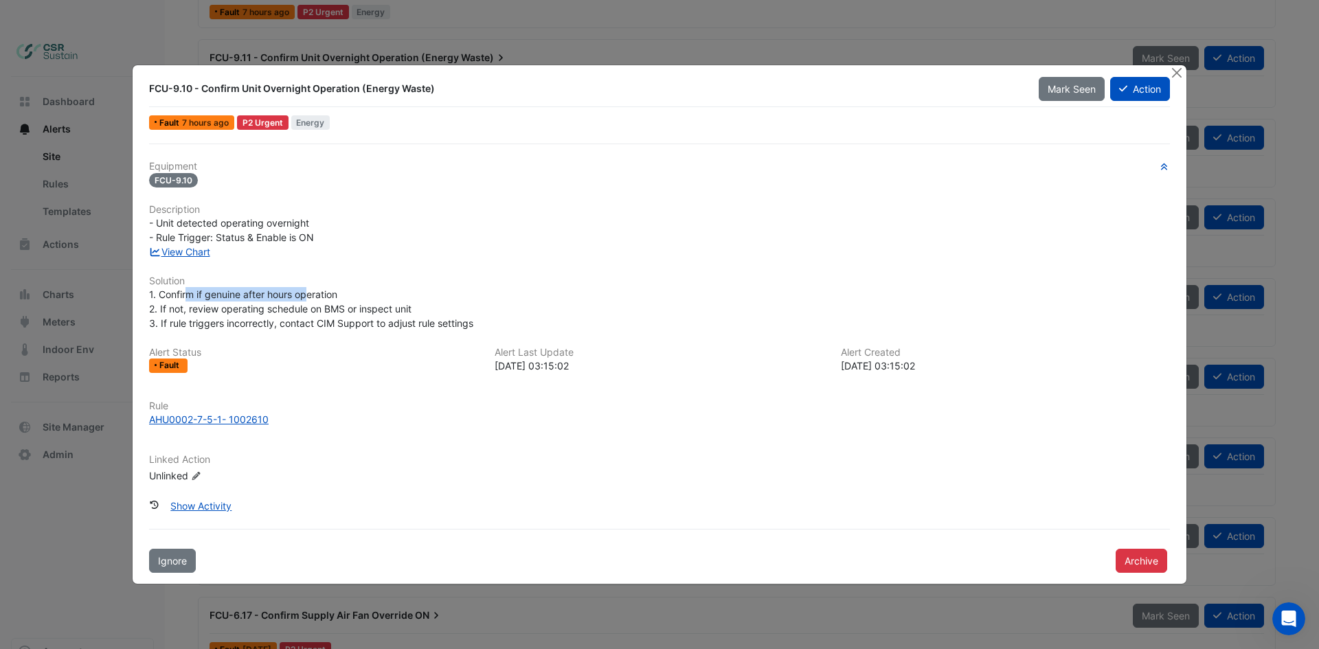
drag, startPoint x: 308, startPoint y: 299, endPoint x: 242, endPoint y: 312, distance: 67.9
click at [307, 300] on span "1. Confirm if genuine after hours operation 2. If not, review operating schedul…" at bounding box center [311, 309] width 324 height 41
click at [229, 315] on span "1. Confirm if genuine after hours operation 2. If not, review operating schedul…" at bounding box center [311, 309] width 324 height 41
click at [192, 260] on div "Equipment FCU-9.10 Description - Unit detected operating overnight - Rule Trigg…" at bounding box center [659, 327] width 1021 height 333
click at [195, 254] on link "View Chart" at bounding box center [179, 252] width 61 height 12
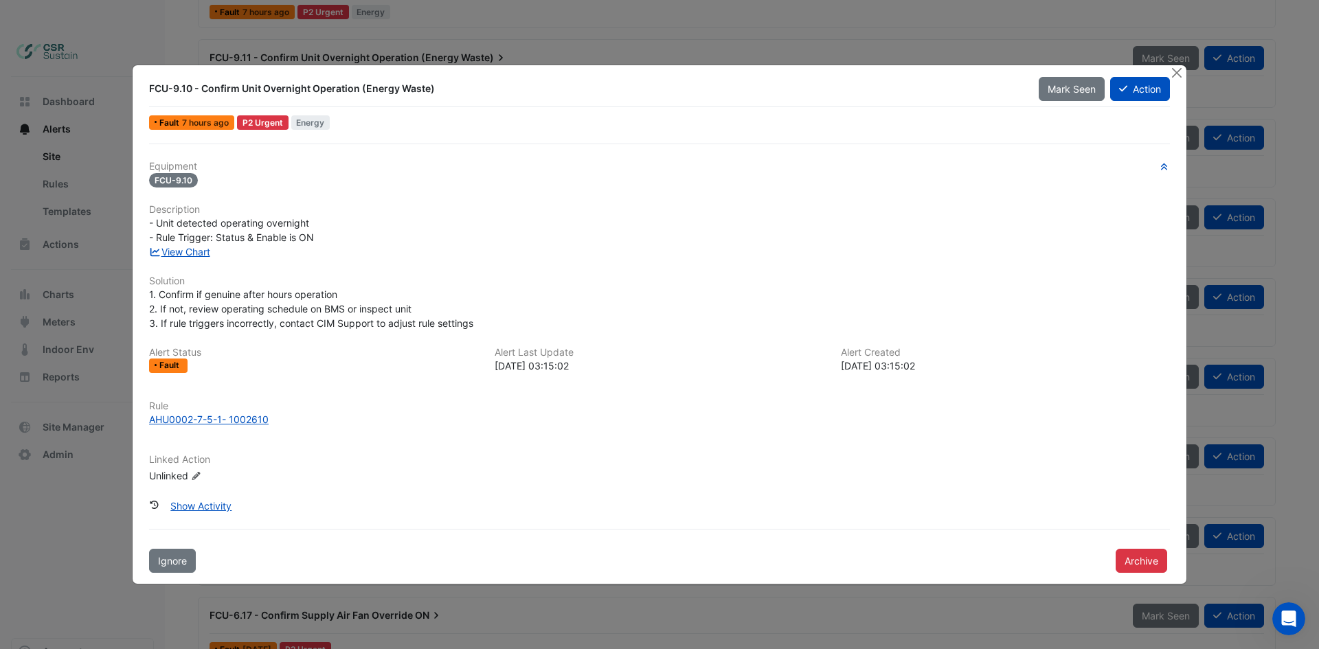
click at [429, 38] on ngb-modal-window "FCU-9.10 - Confirm Unit Overnight Operation (Energy Waste) Mark Seen Action Fau…" at bounding box center [659, 324] width 1319 height 649
click at [1185, 74] on div at bounding box center [1177, 73] width 17 height 16
click at [1182, 72] on button "Close" at bounding box center [1176, 72] width 14 height 14
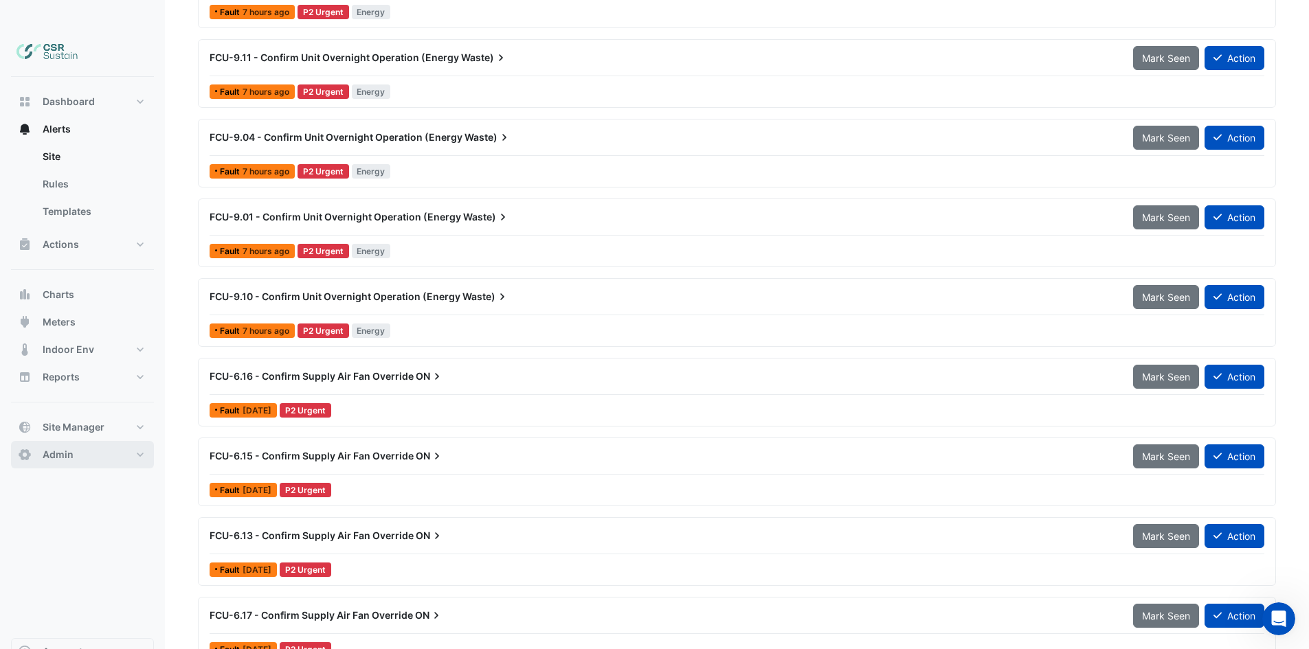
click at [80, 441] on button "Admin" at bounding box center [82, 454] width 143 height 27
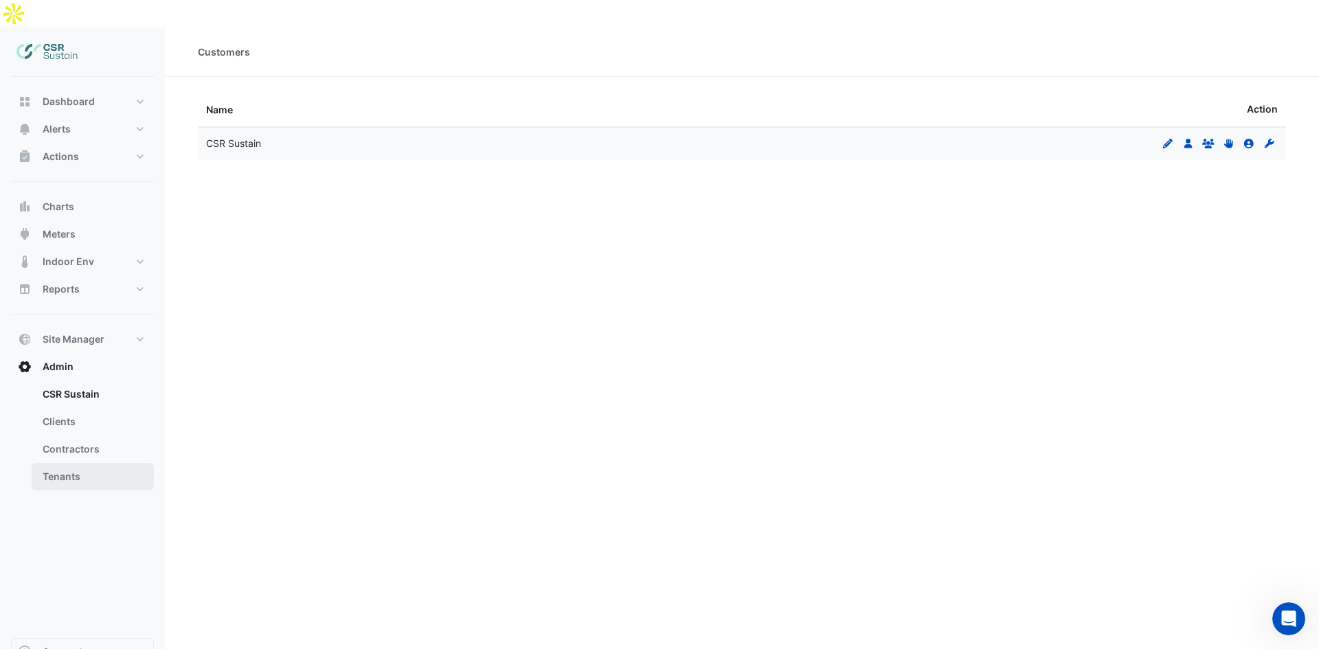
click at [98, 463] on link "Tenants" at bounding box center [93, 476] width 122 height 27
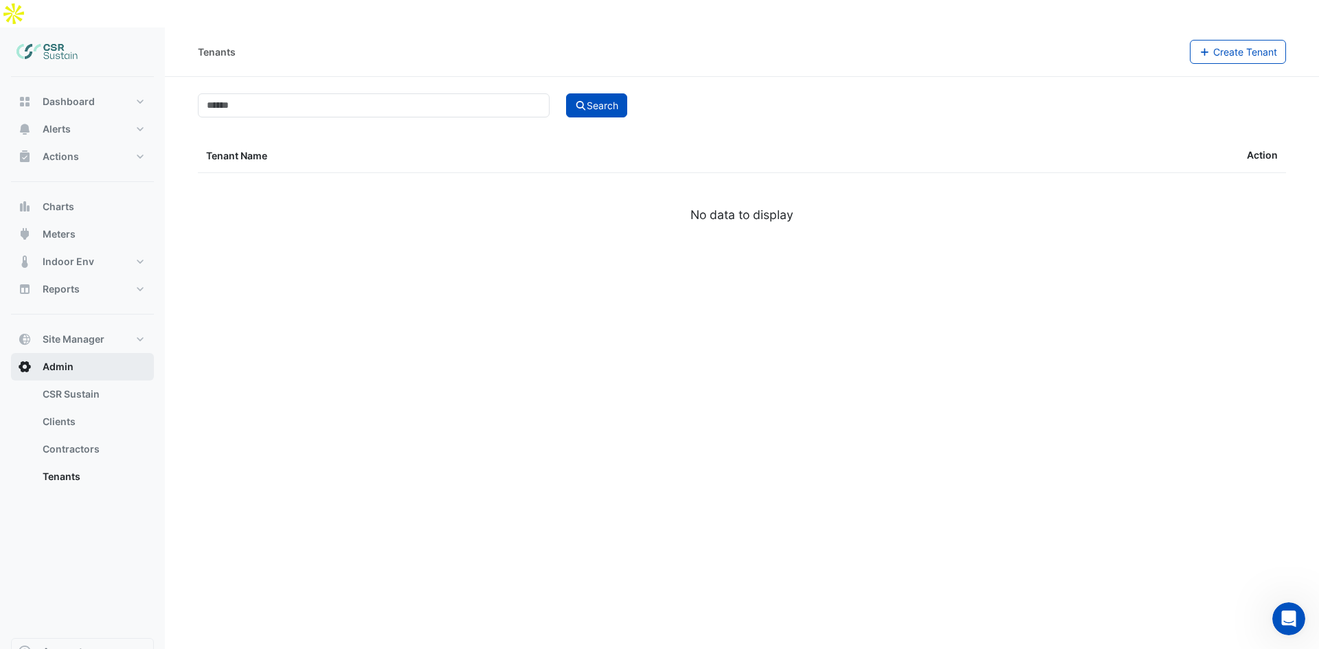
click at [87, 353] on button "Admin" at bounding box center [82, 366] width 143 height 27
click at [89, 333] on span "Site Manager" at bounding box center [74, 340] width 62 height 14
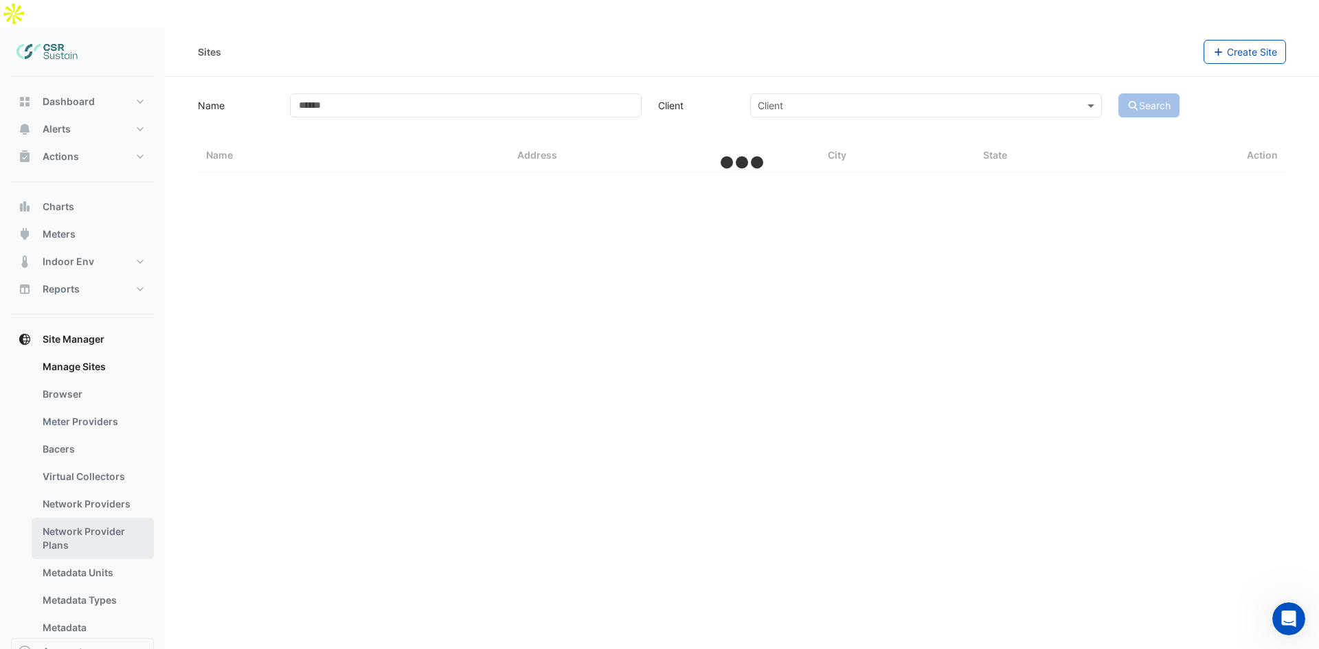
select select "**"
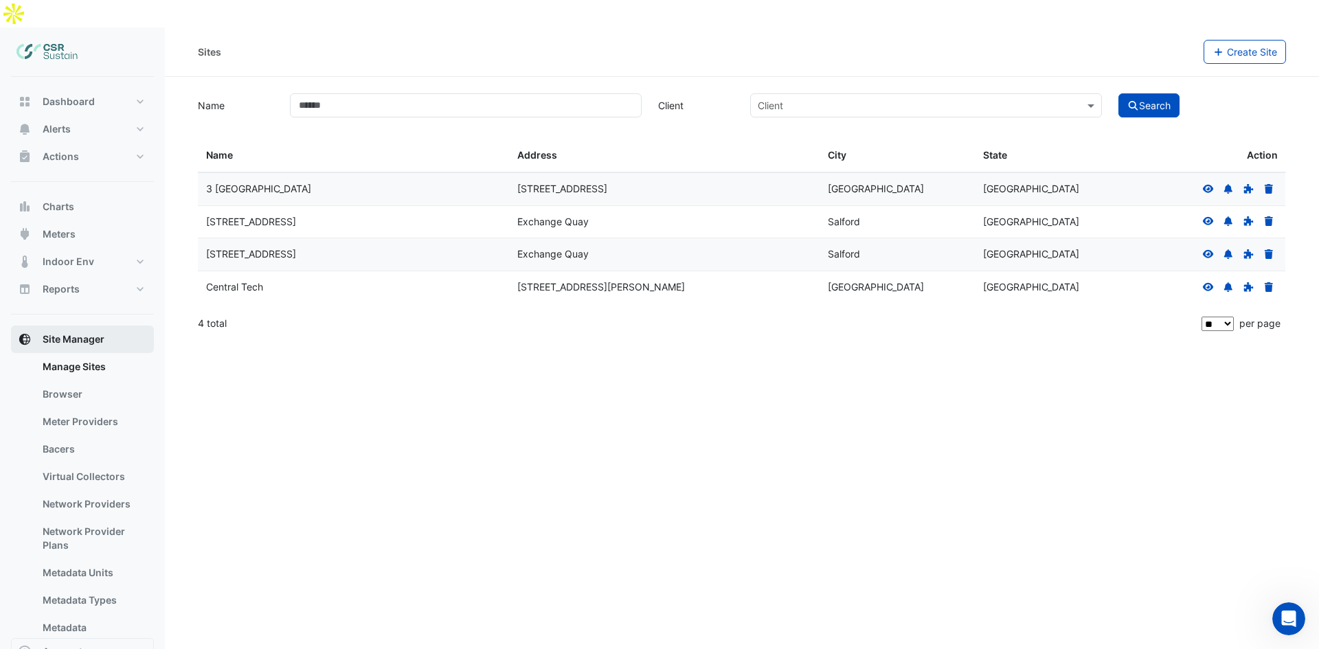
click at [83, 333] on span "Site Manager" at bounding box center [74, 340] width 62 height 14
click at [96, 276] on button "Reports" at bounding box center [82, 289] width 143 height 27
select select "**"
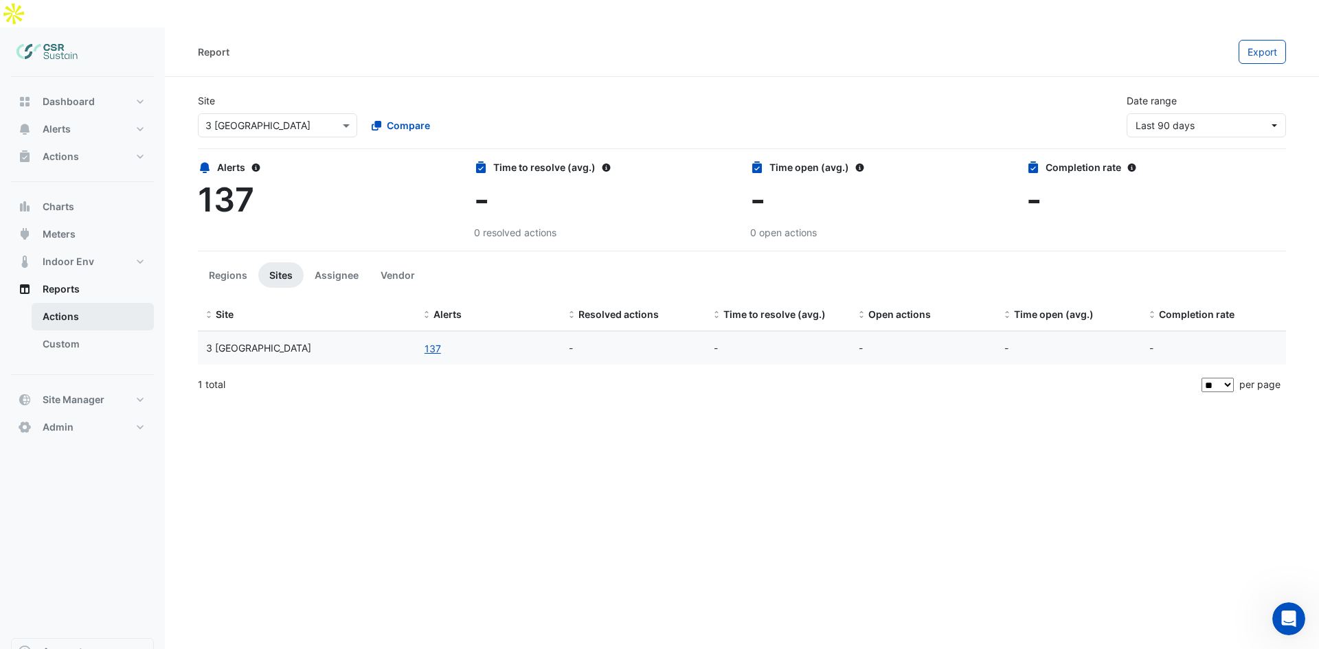
click at [96, 303] on link "Actions" at bounding box center [93, 316] width 122 height 27
click at [99, 330] on link "Custom" at bounding box center [93, 343] width 122 height 27
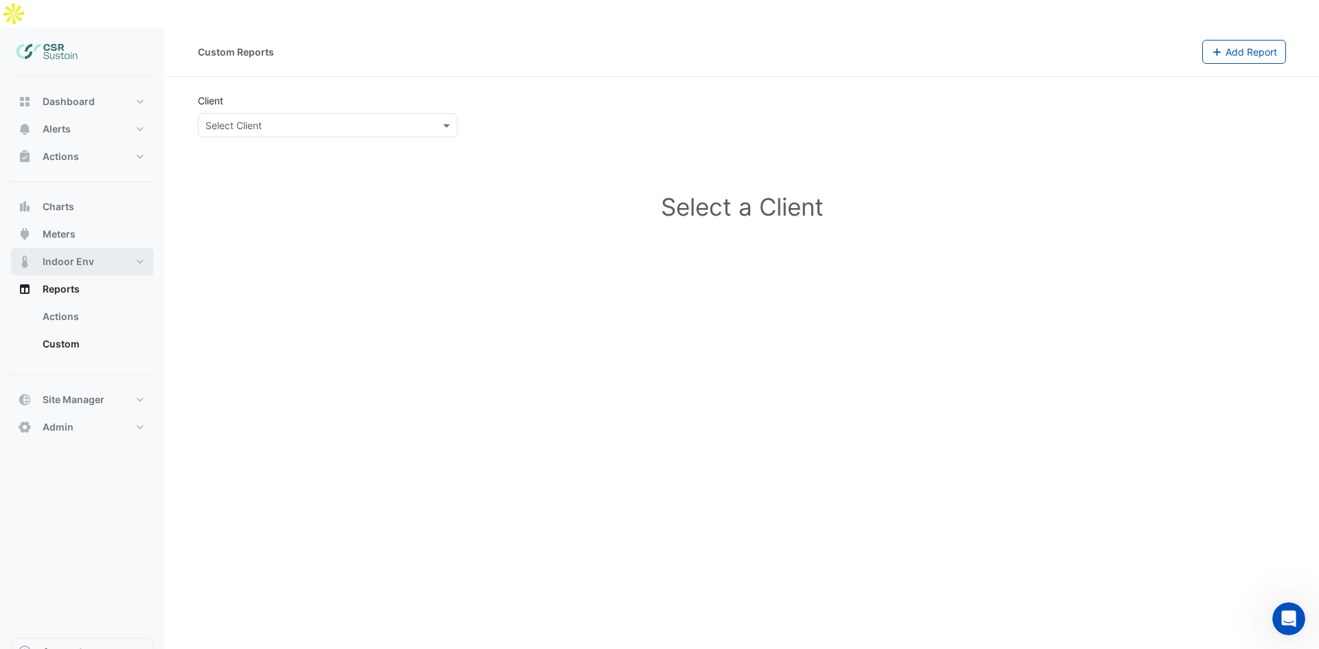
click at [88, 255] on span "Indoor Env" at bounding box center [69, 262] width 52 height 14
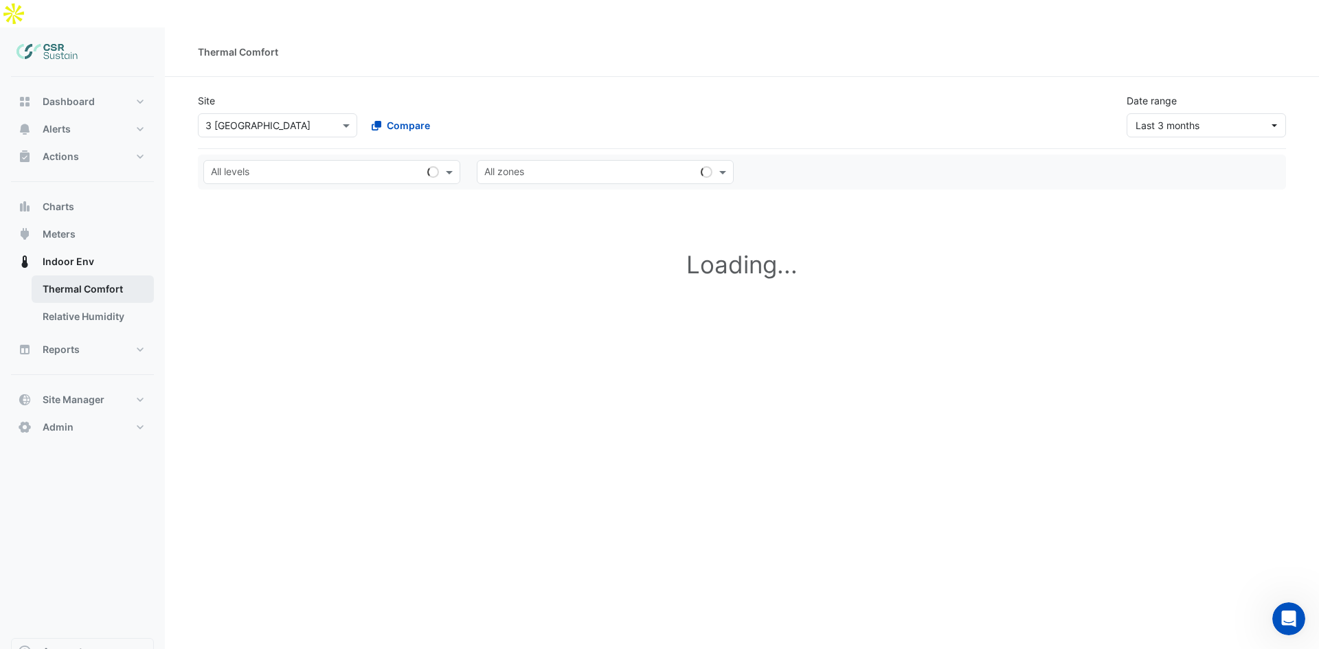
click at [97, 276] on link "Thermal Comfort" at bounding box center [93, 289] width 122 height 27
click at [103, 303] on link "Relative Humidity" at bounding box center [93, 316] width 122 height 27
click at [103, 276] on link "Thermal Comfort" at bounding box center [93, 289] width 122 height 27
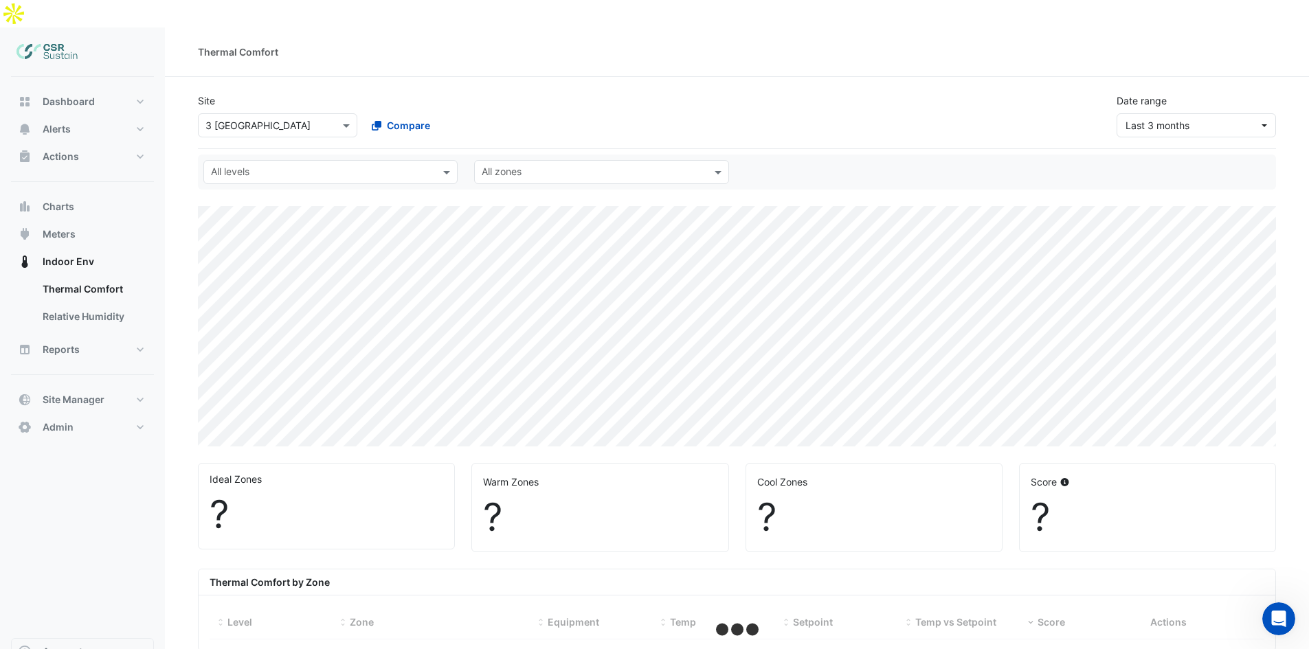
select select "**"
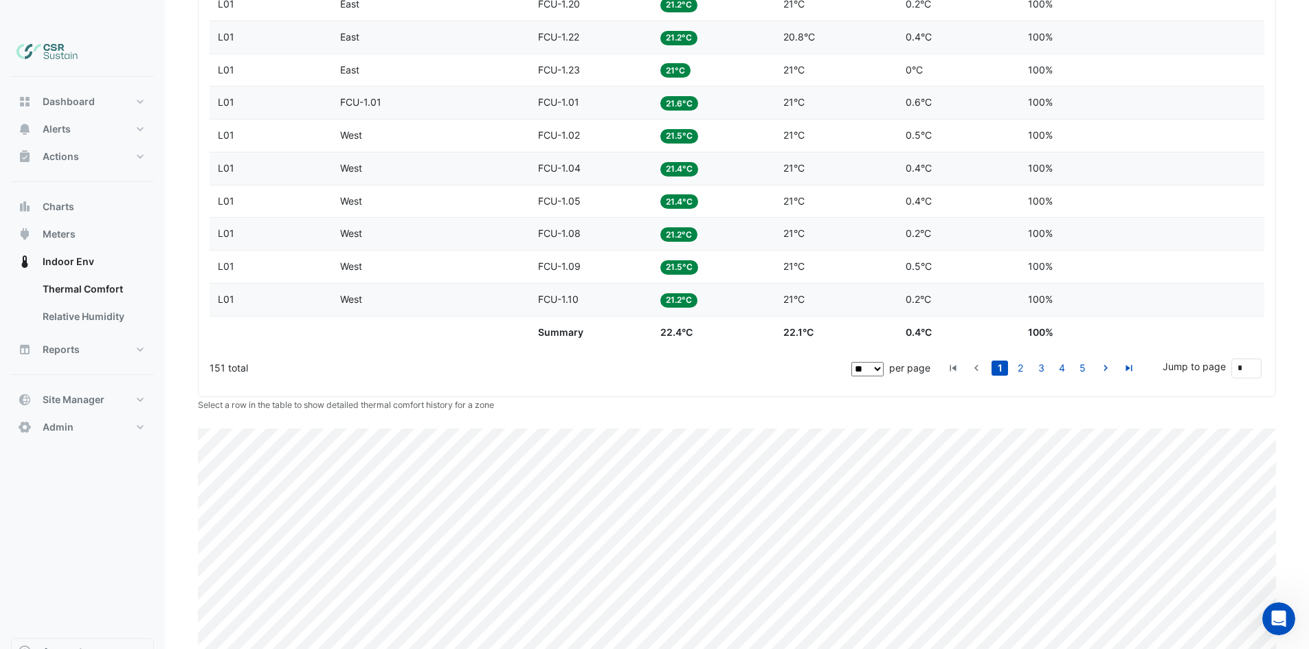
scroll to position [1141, 0]
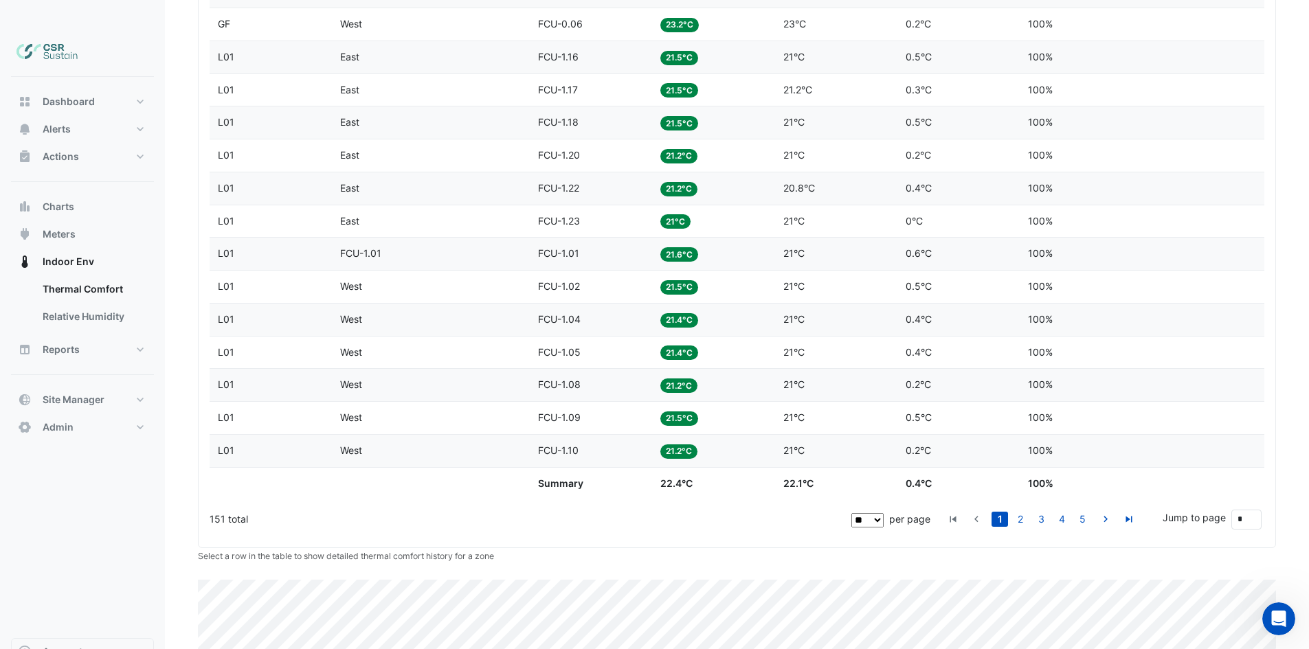
drag, startPoint x: 701, startPoint y: 282, endPoint x: 693, endPoint y: 243, distance: 40.2
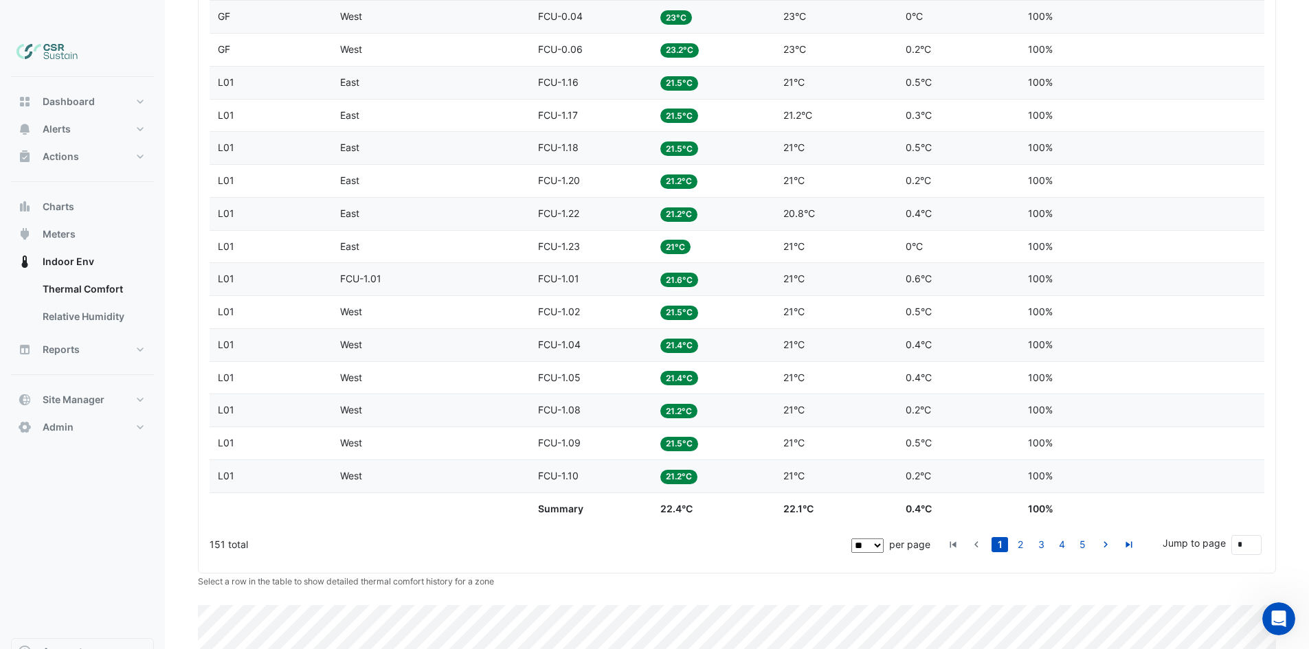
scroll to position [950, 0]
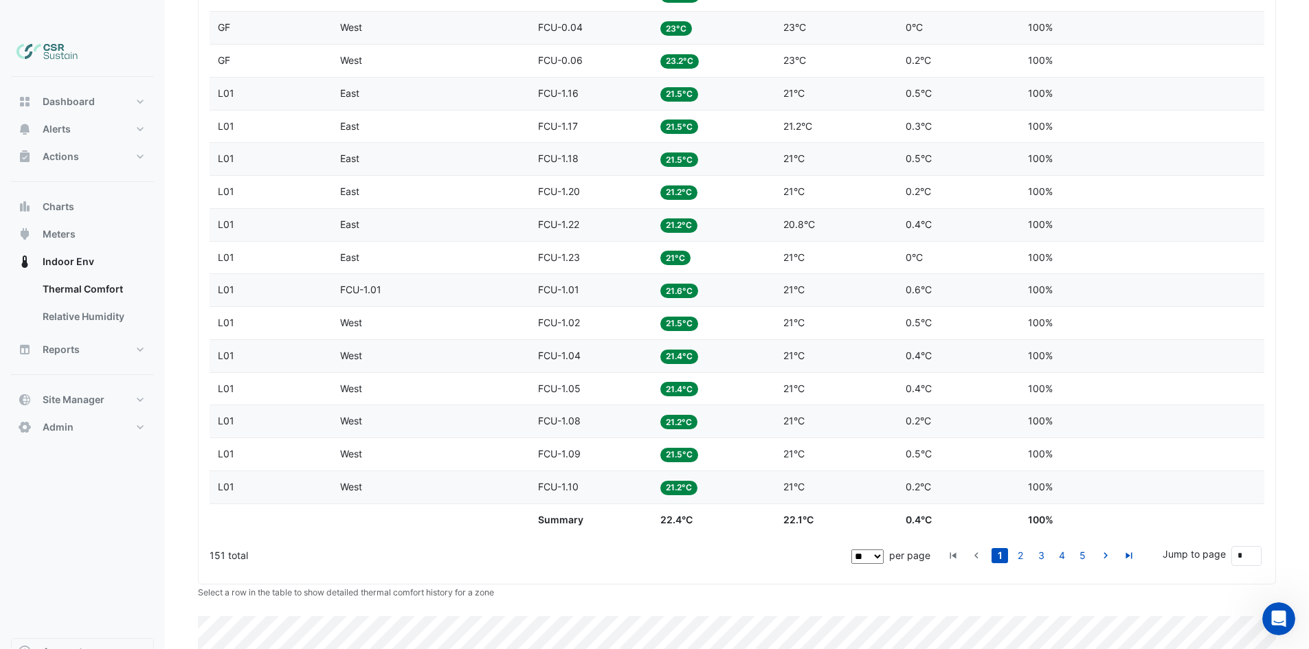
drag, startPoint x: 703, startPoint y: 322, endPoint x: 698, endPoint y: 276, distance: 46.3
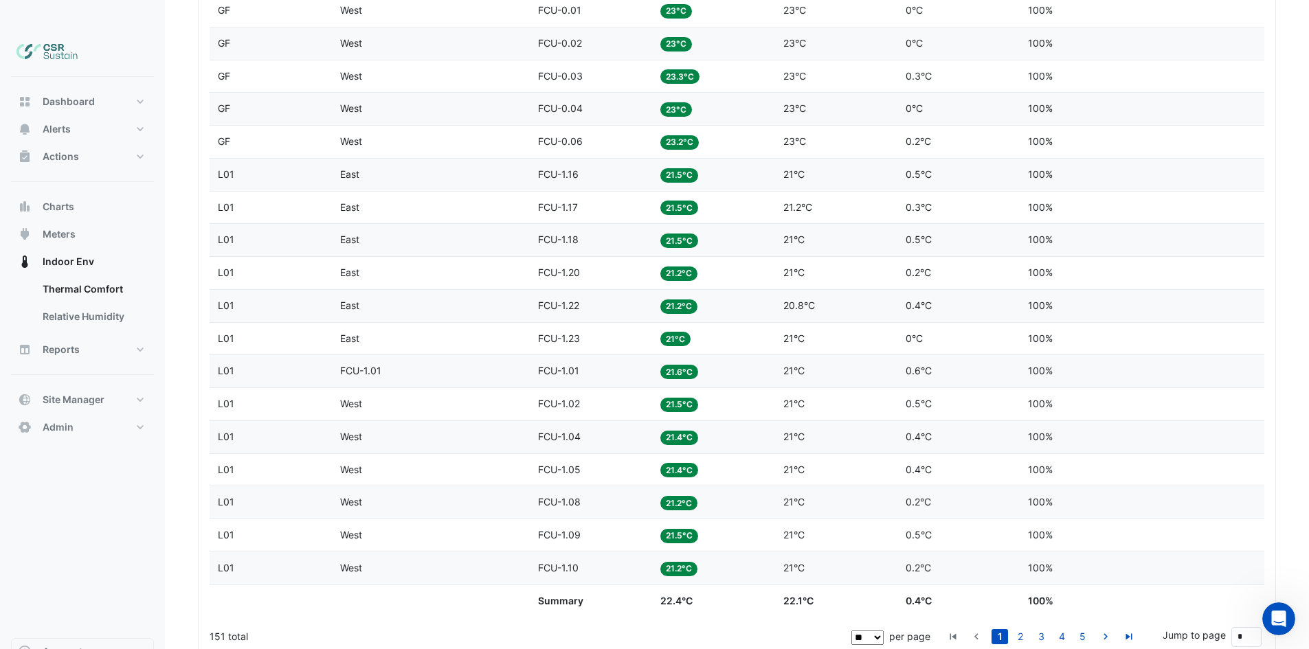
drag, startPoint x: 756, startPoint y: 409, endPoint x: 743, endPoint y: 353, distance: 58.0
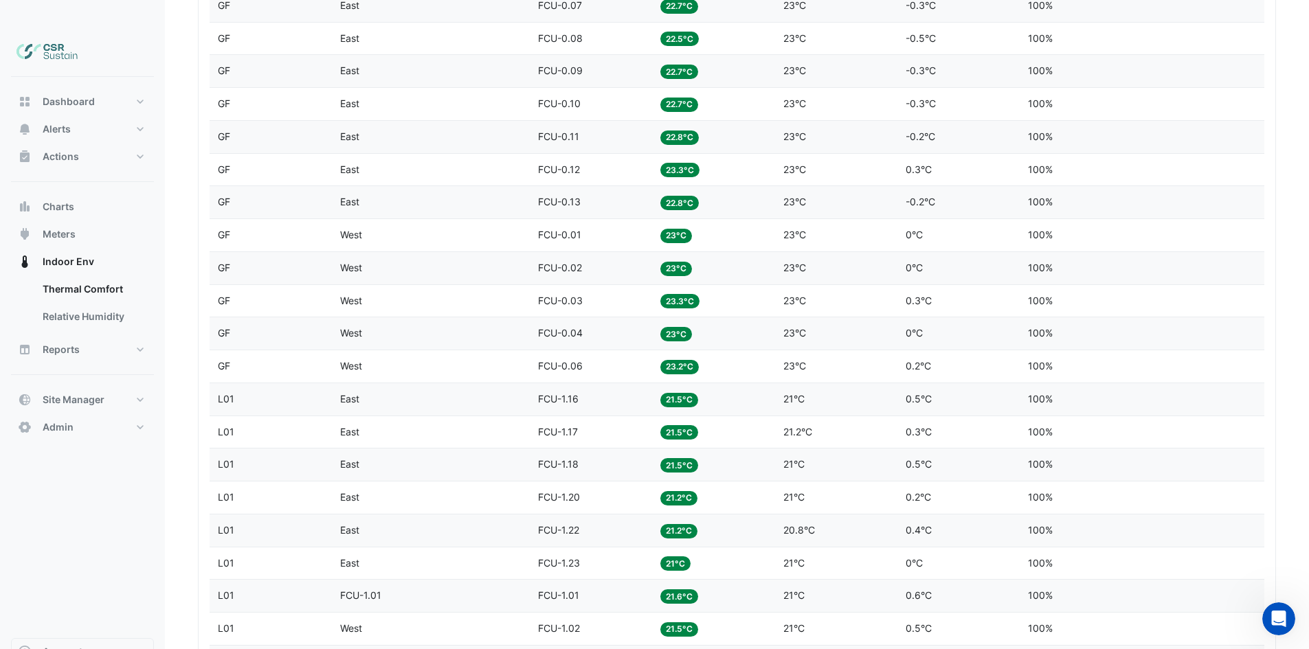
scroll to position [621, 0]
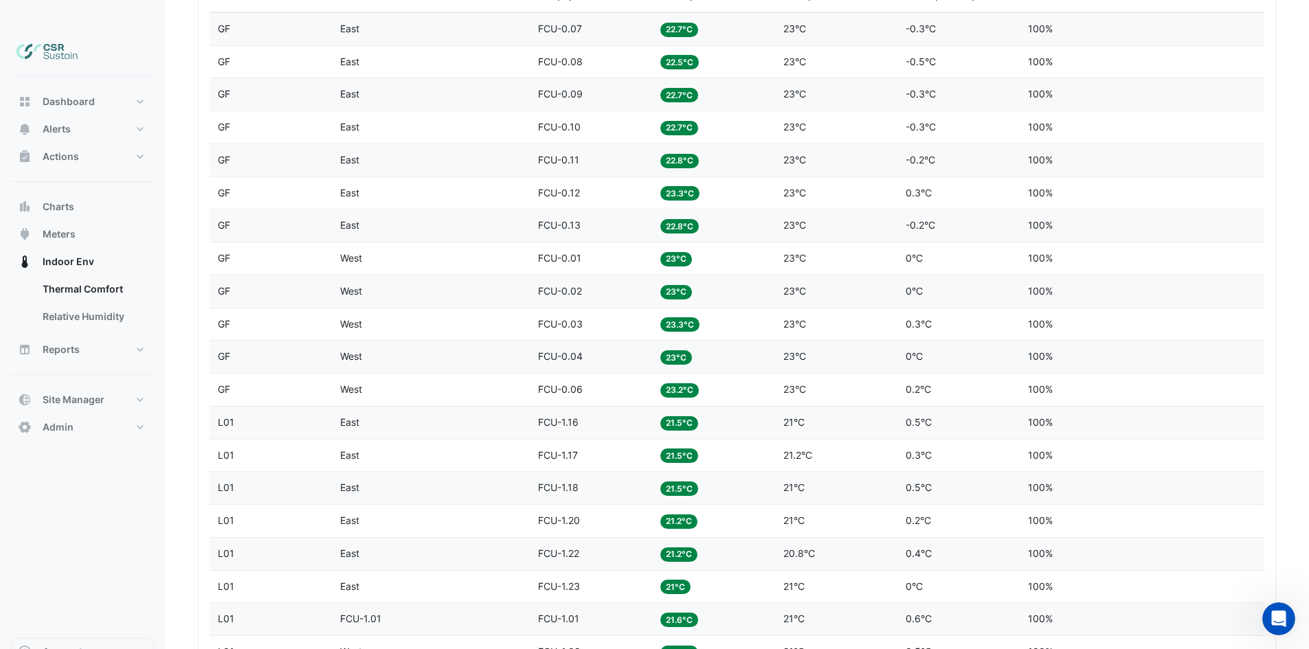
drag, startPoint x: 723, startPoint y: 376, endPoint x: 717, endPoint y: 329, distance: 47.0
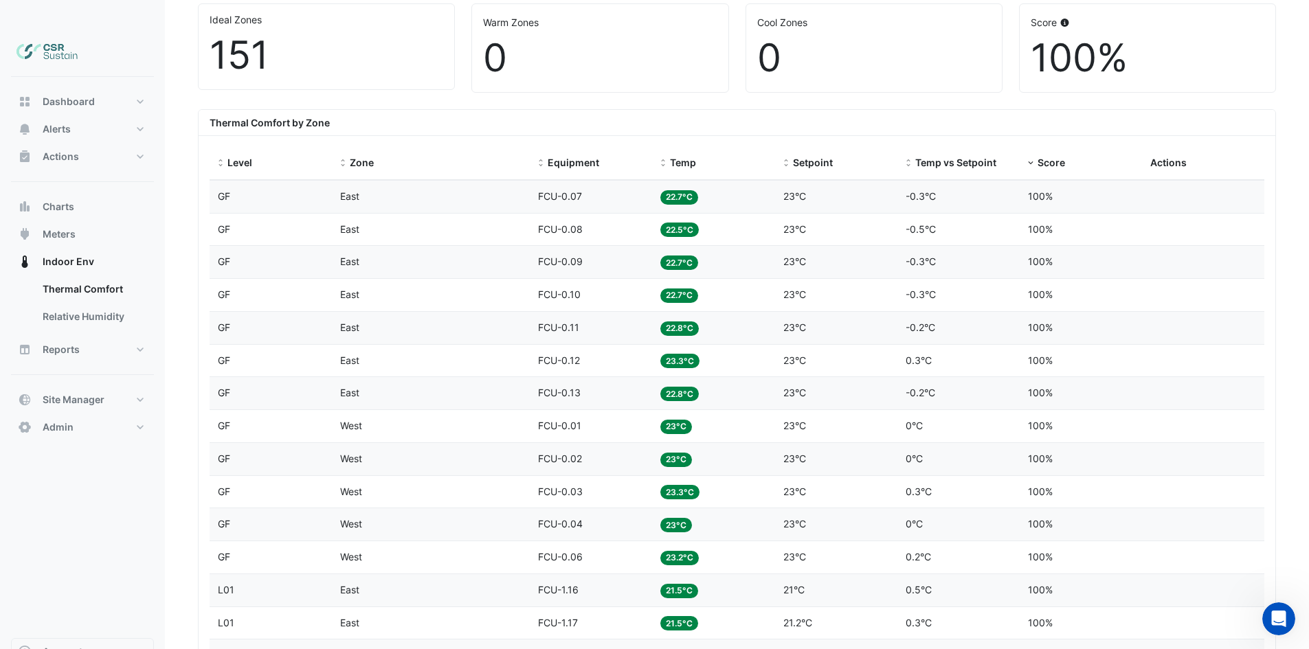
drag, startPoint x: 590, startPoint y: 314, endPoint x: 591, endPoint y: 299, distance: 15.1
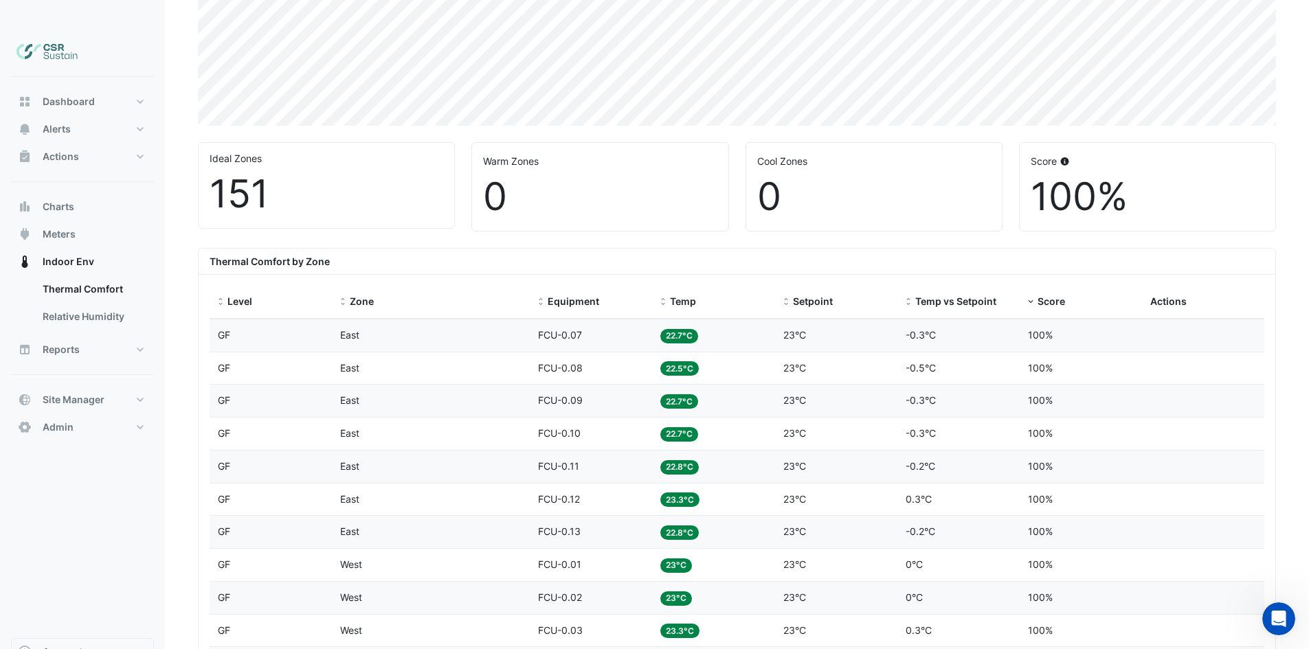
drag, startPoint x: 484, startPoint y: 331, endPoint x: 462, endPoint y: 229, distance: 104.6
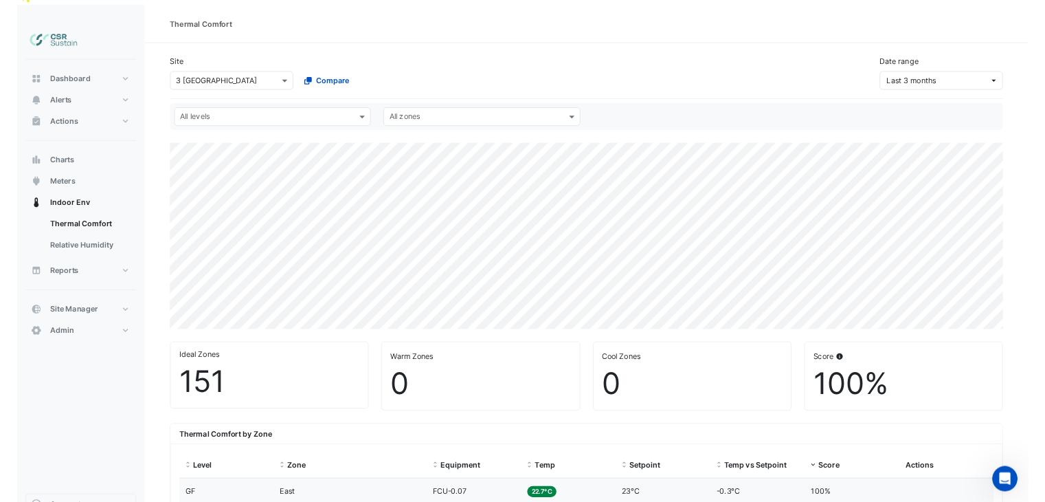
scroll to position [0, 0]
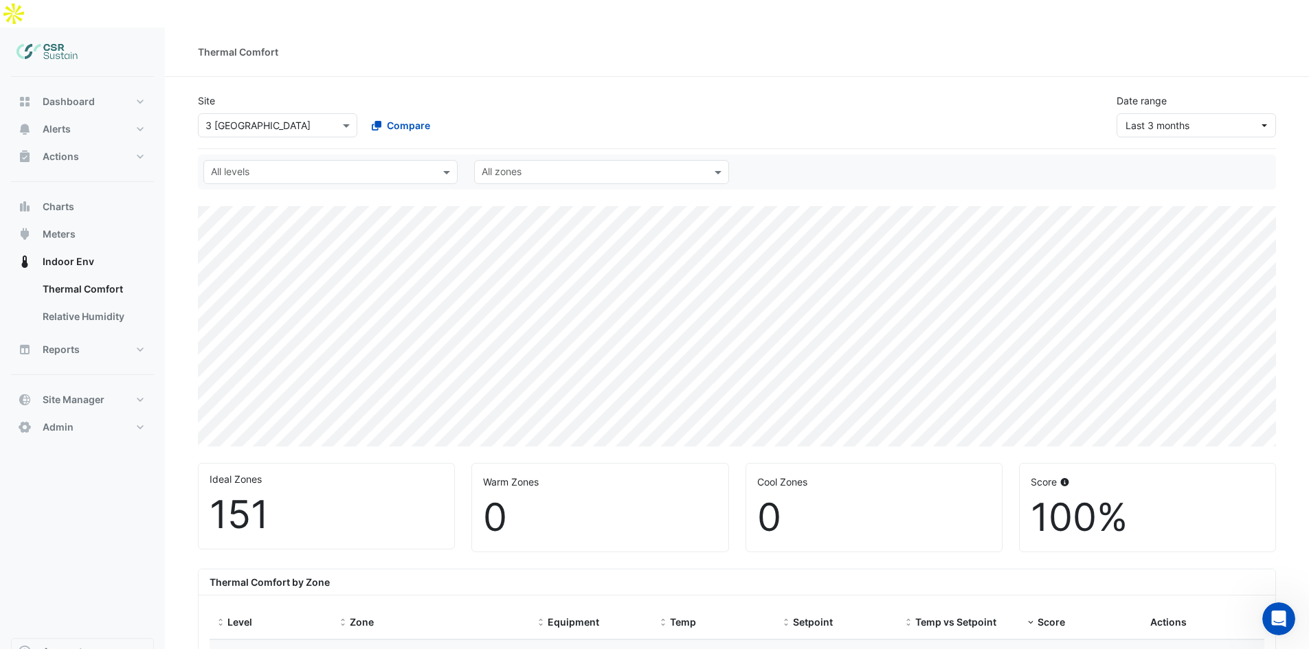
drag, startPoint x: 472, startPoint y: 385, endPoint x: 412, endPoint y: 146, distance: 246.6
click at [49, 95] on span "Dashboard" at bounding box center [69, 102] width 52 height 14
select select "**"
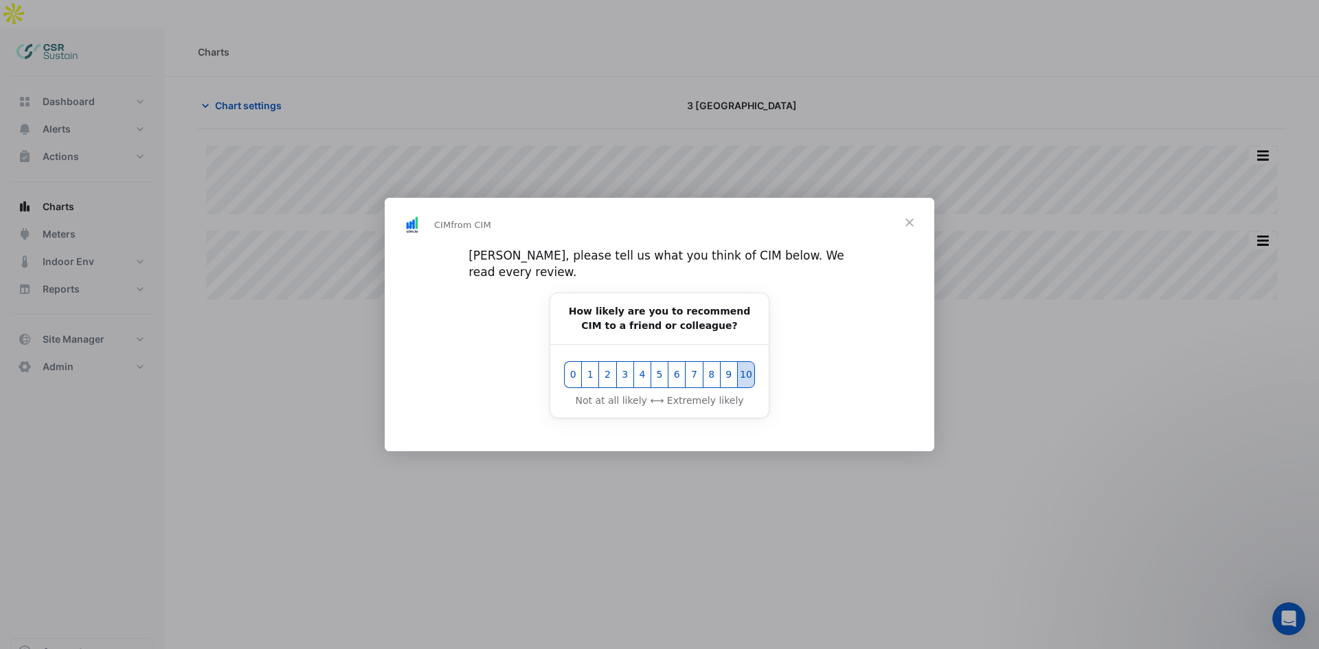
click at [745, 369] on span "10" at bounding box center [746, 375] width 14 height 14
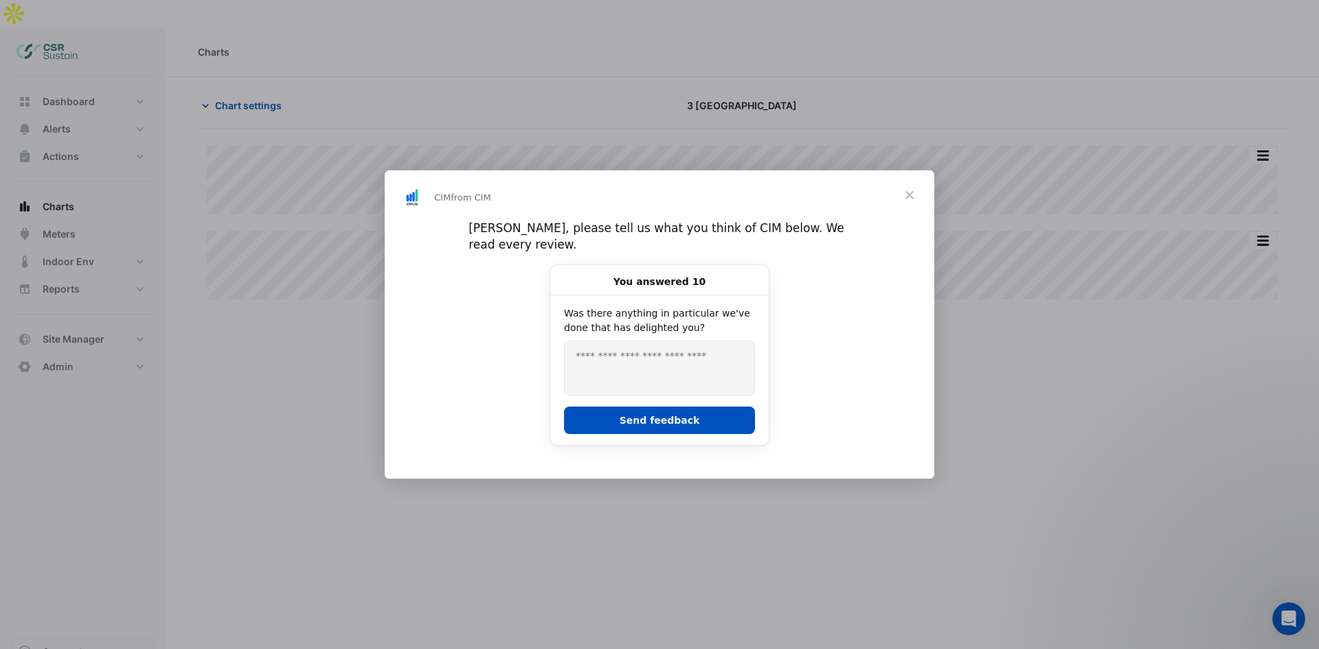
scroll to position [1, 0]
click at [910, 202] on span "Close" at bounding box center [909, 194] width 49 height 49
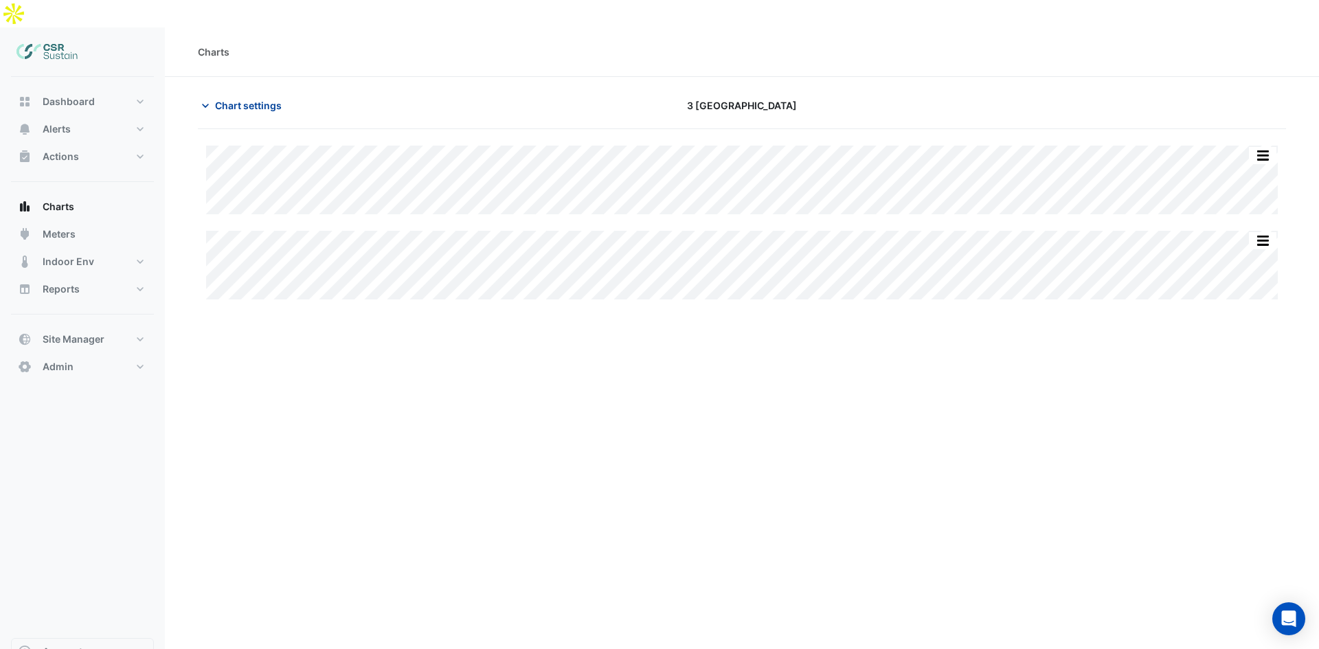
click at [227, 98] on span "Chart settings" at bounding box center [248, 105] width 67 height 14
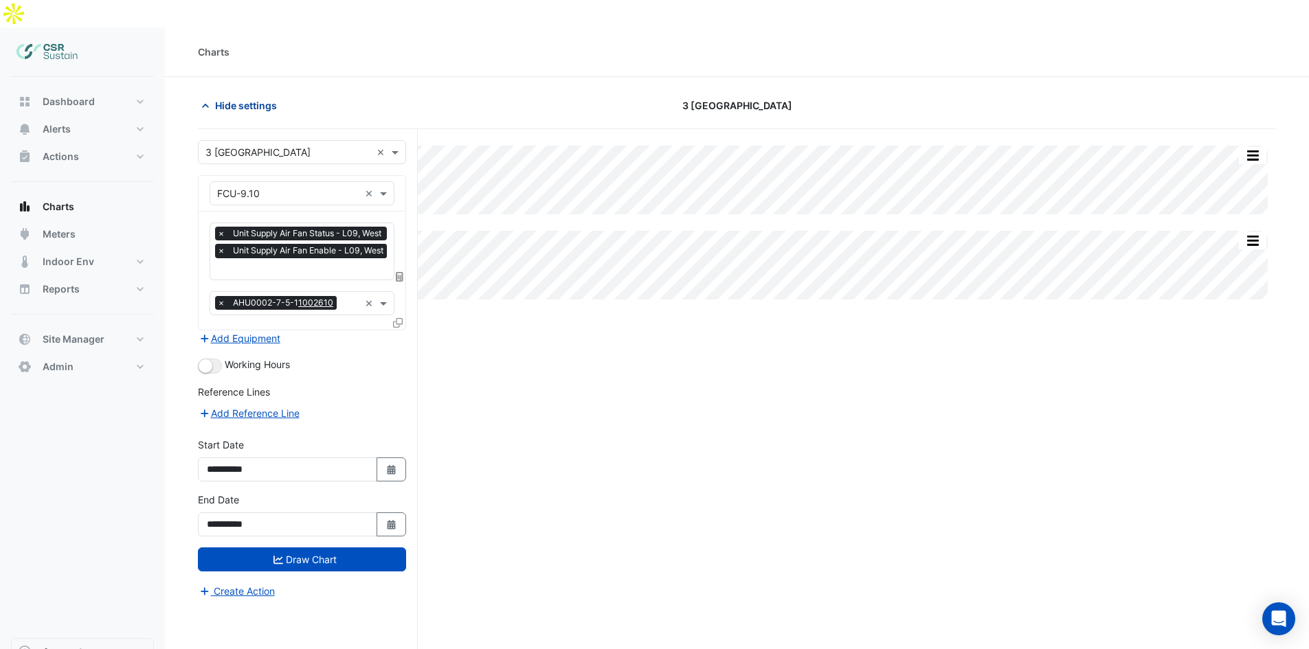
click at [226, 98] on span "Hide settings" at bounding box center [246, 105] width 62 height 14
